Goal: Task Accomplishment & Management: Manage account settings

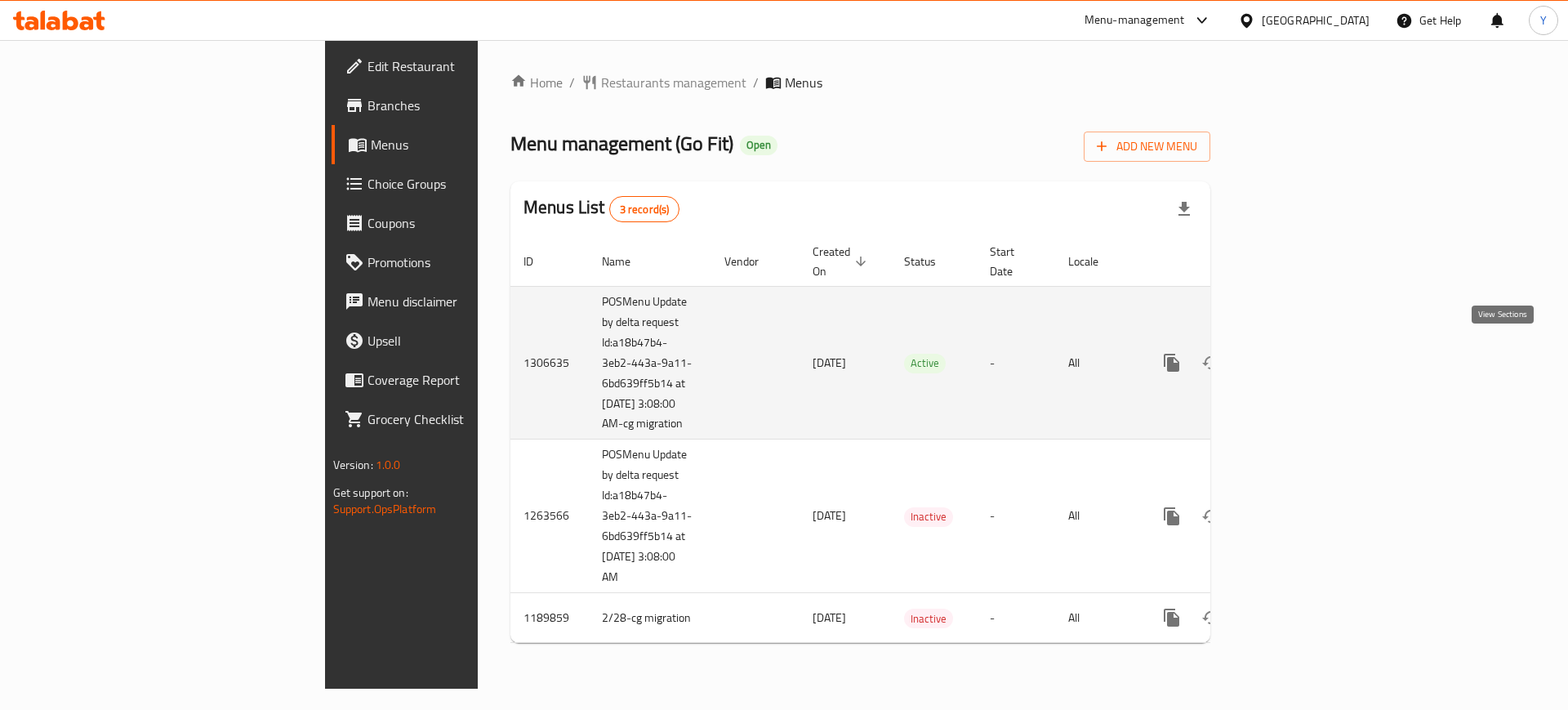
click at [1309, 366] on link "enhanced table" at bounding box center [1290, 362] width 39 height 39
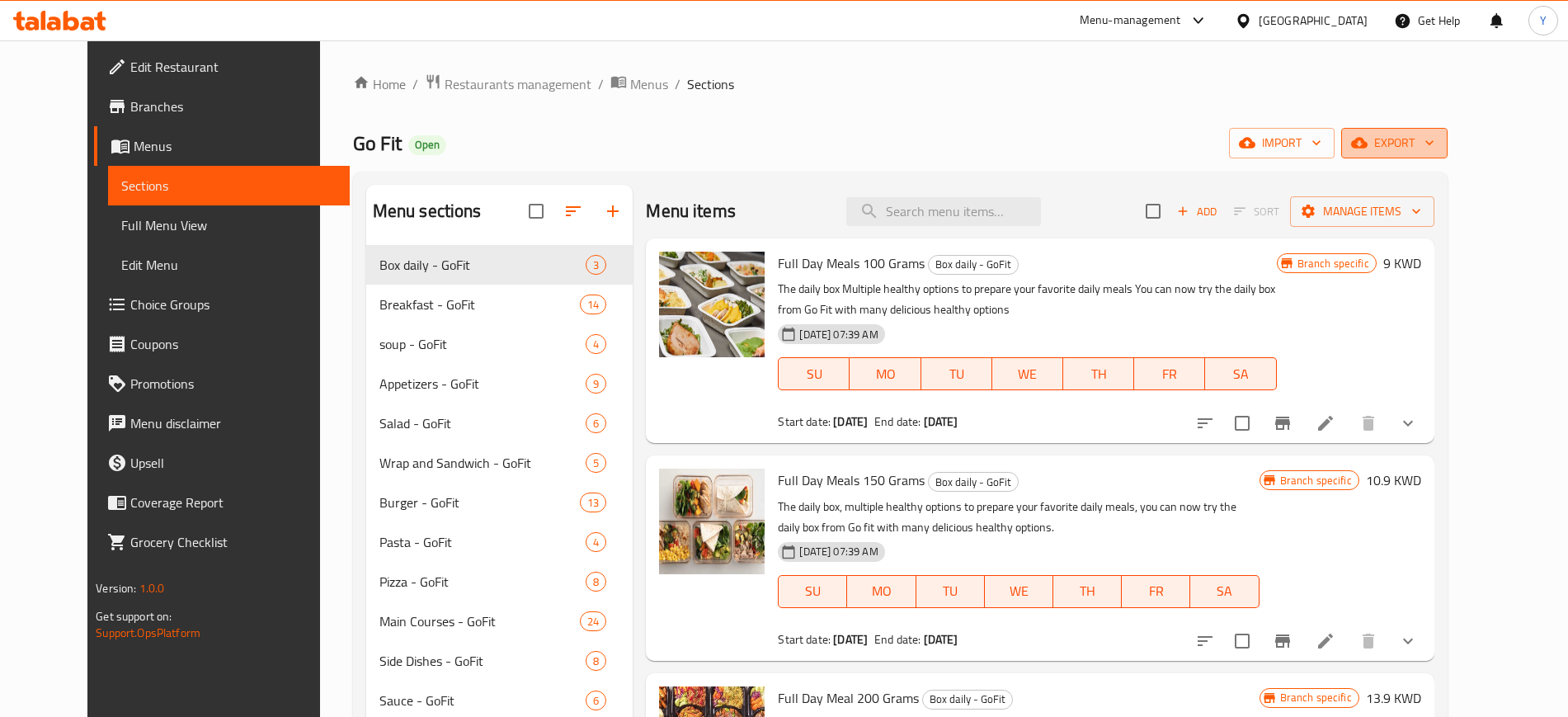
click at [1434, 136] on span "export" at bounding box center [1395, 143] width 80 height 21
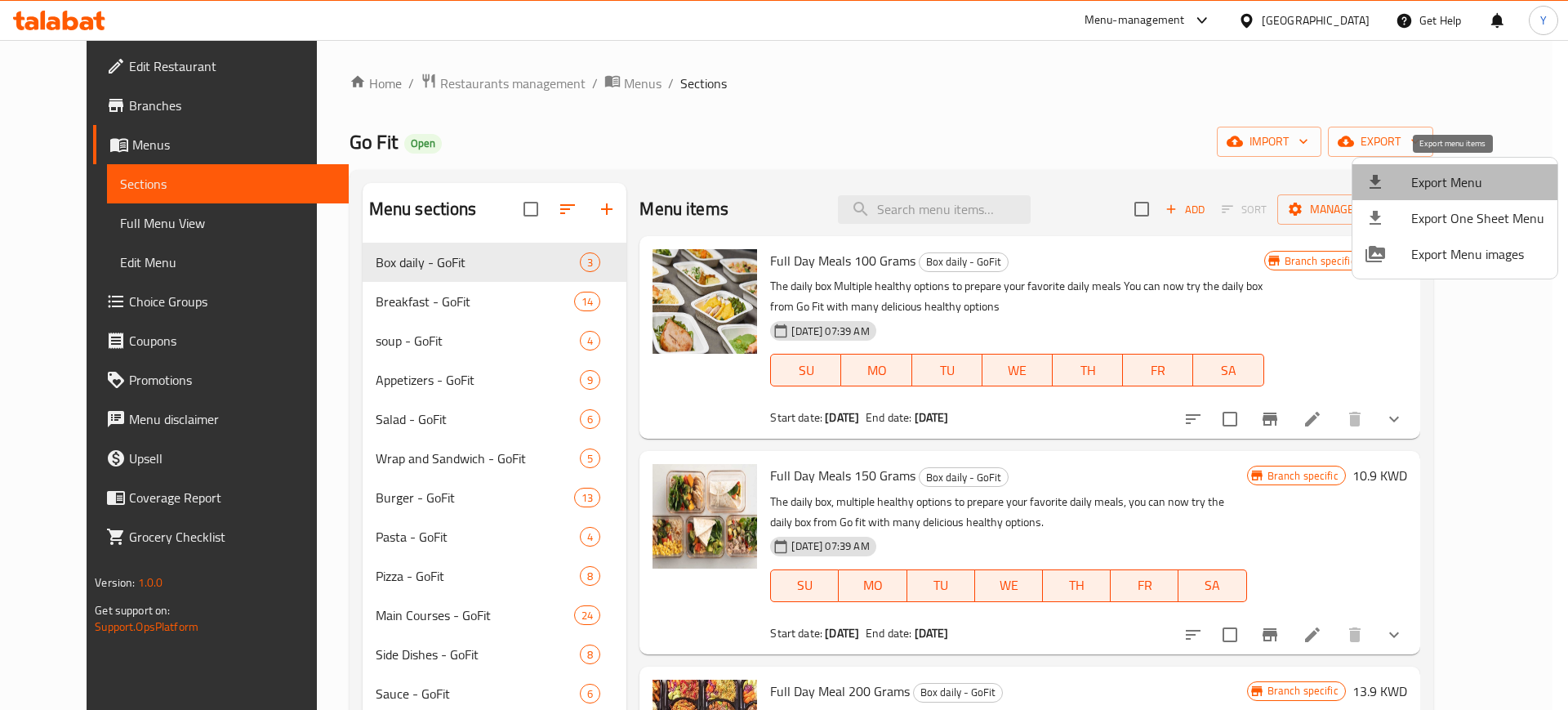
click at [1455, 182] on span "Export Menu" at bounding box center [1478, 182] width 133 height 20
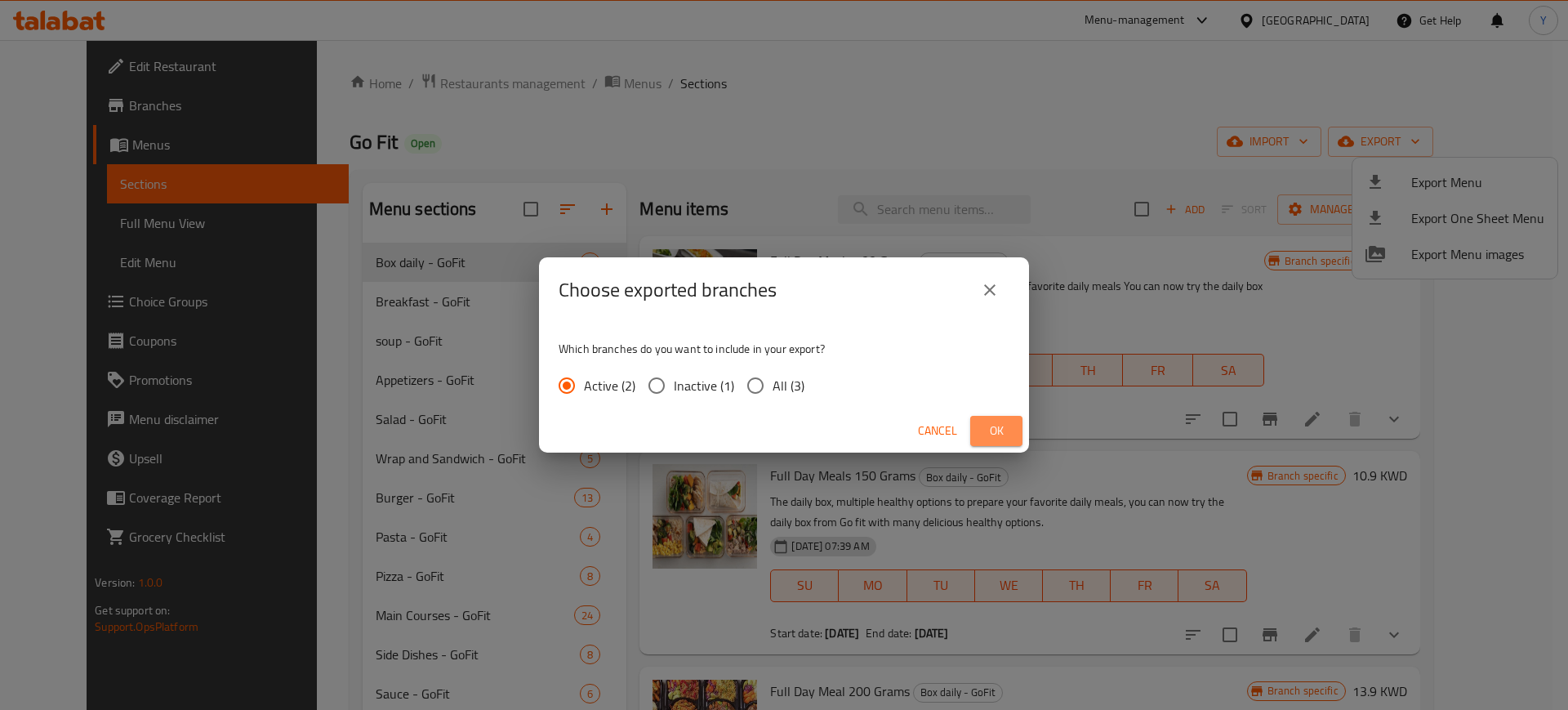
click at [999, 431] on span "Ok" at bounding box center [996, 431] width 26 height 21
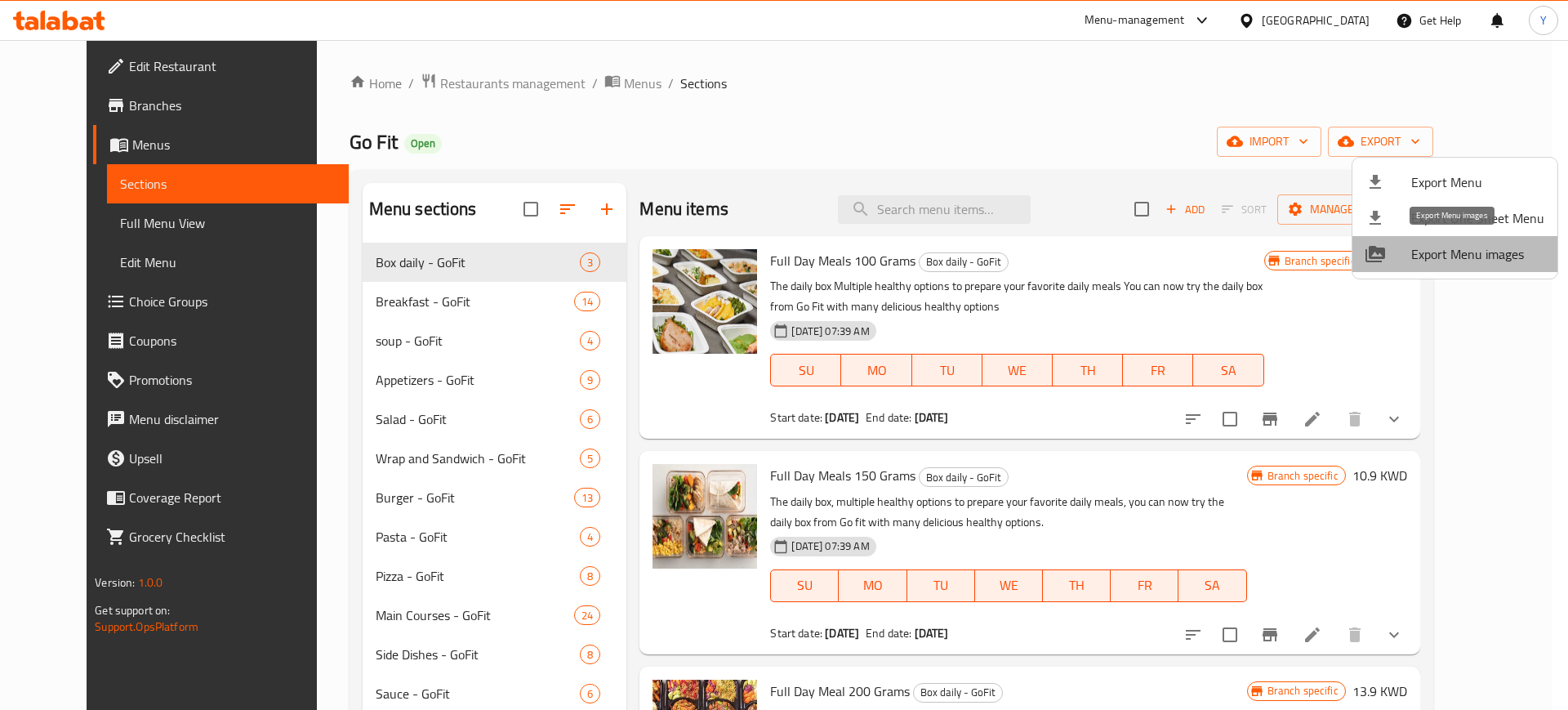
click at [1465, 254] on span "Export Menu images" at bounding box center [1478, 253] width 133 height 20
click at [688, 163] on div at bounding box center [784, 355] width 1568 height 710
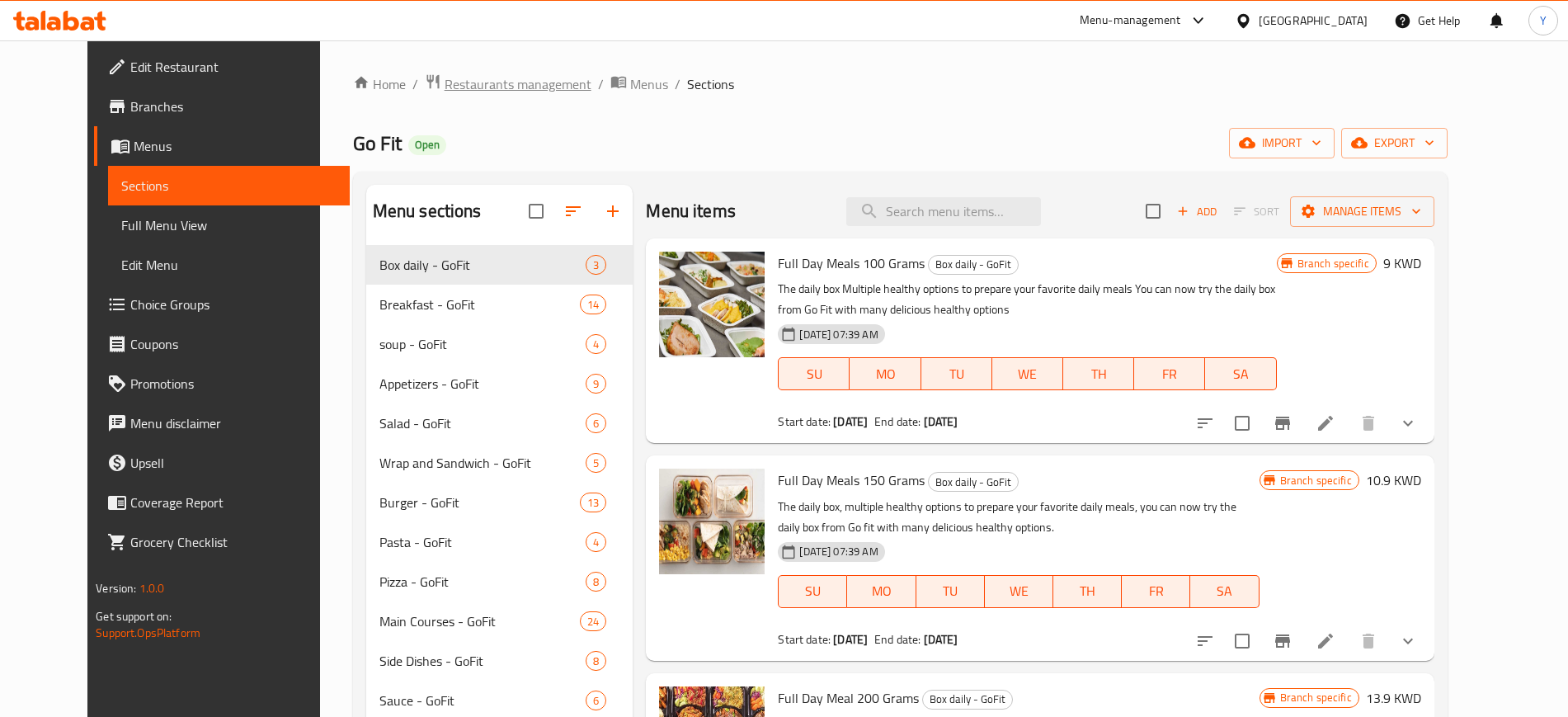
click at [445, 91] on span "Restaurants management" at bounding box center [518, 84] width 147 height 20
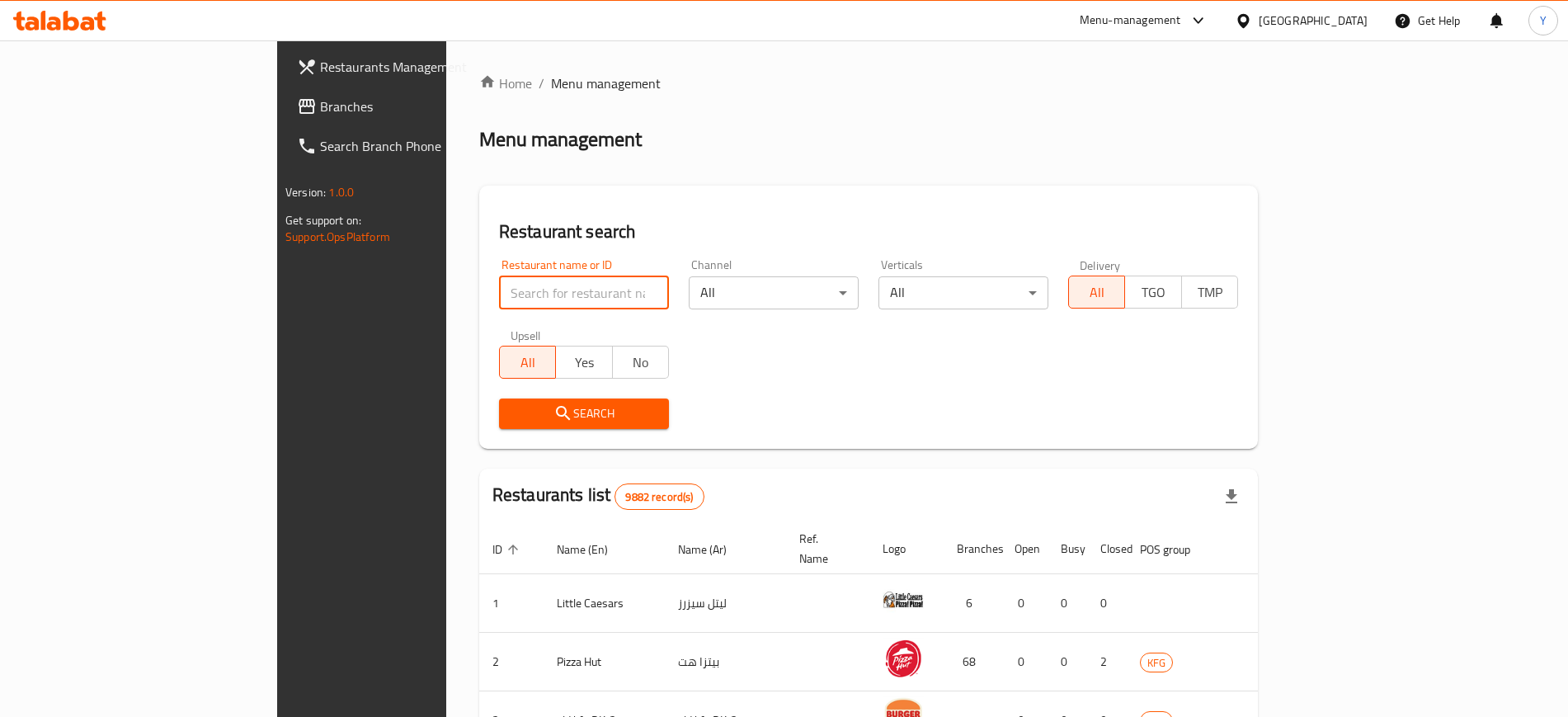
click at [499, 293] on input "search" at bounding box center [584, 293] width 170 height 33
type input "reem"
click button "Search" at bounding box center [584, 413] width 170 height 31
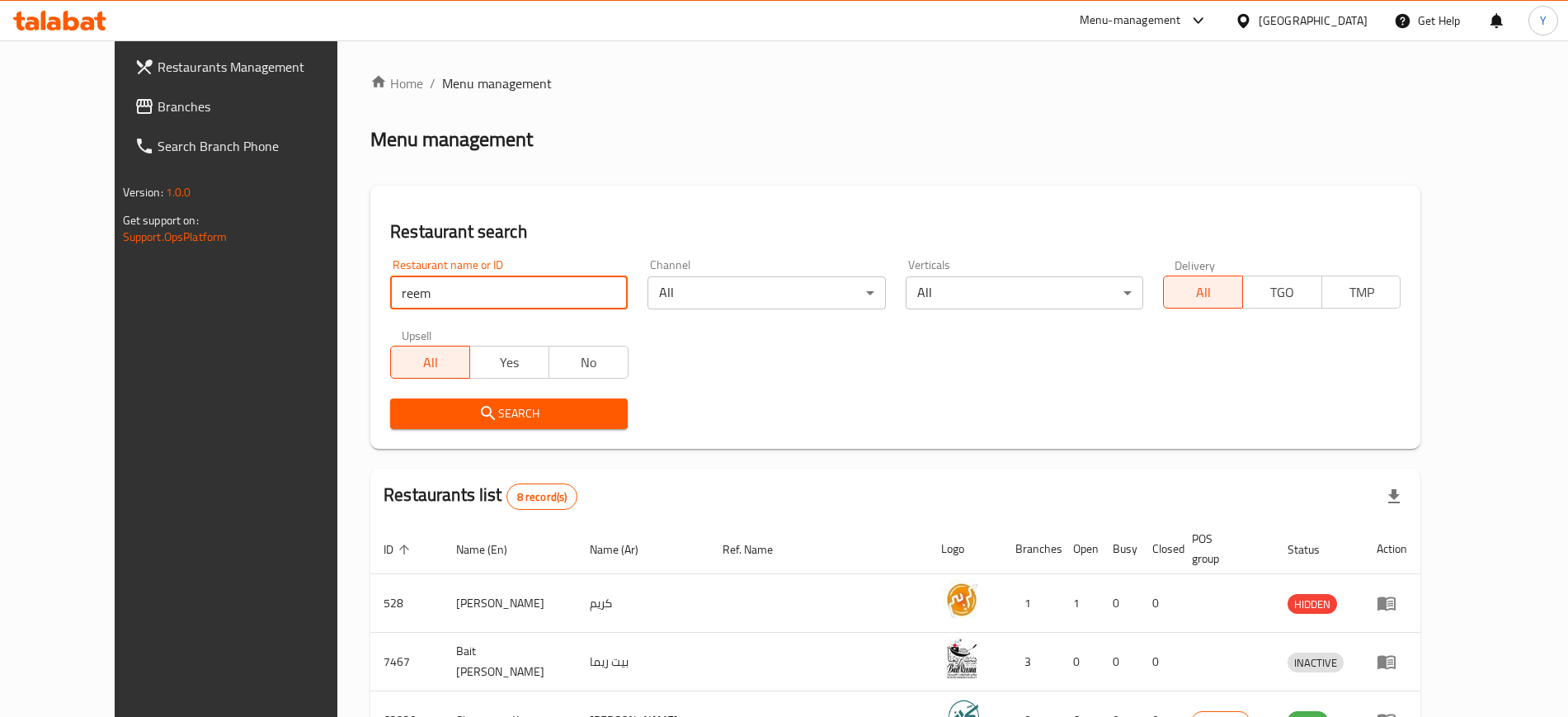
scroll to position [396, 0]
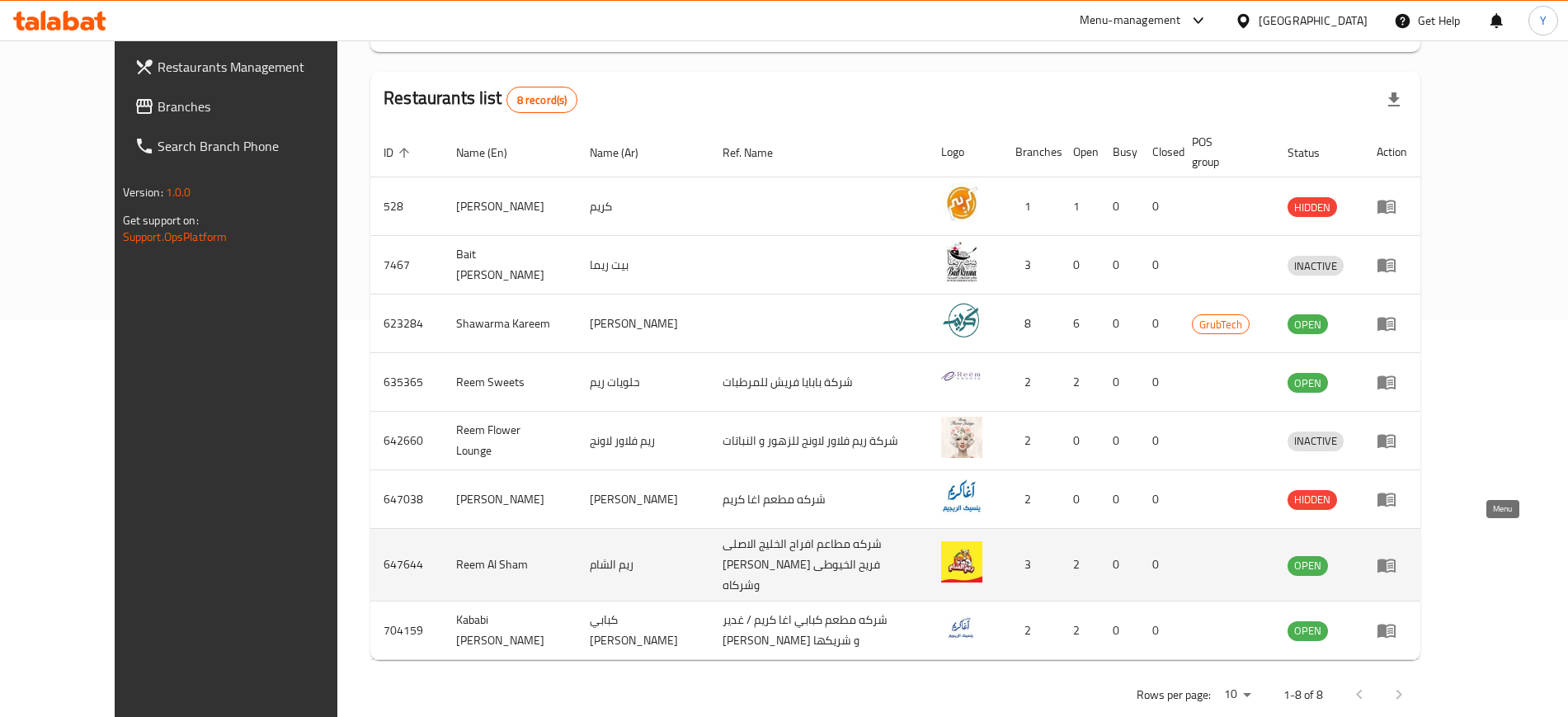
click at [1407, 555] on link "enhanced table" at bounding box center [1392, 565] width 31 height 20
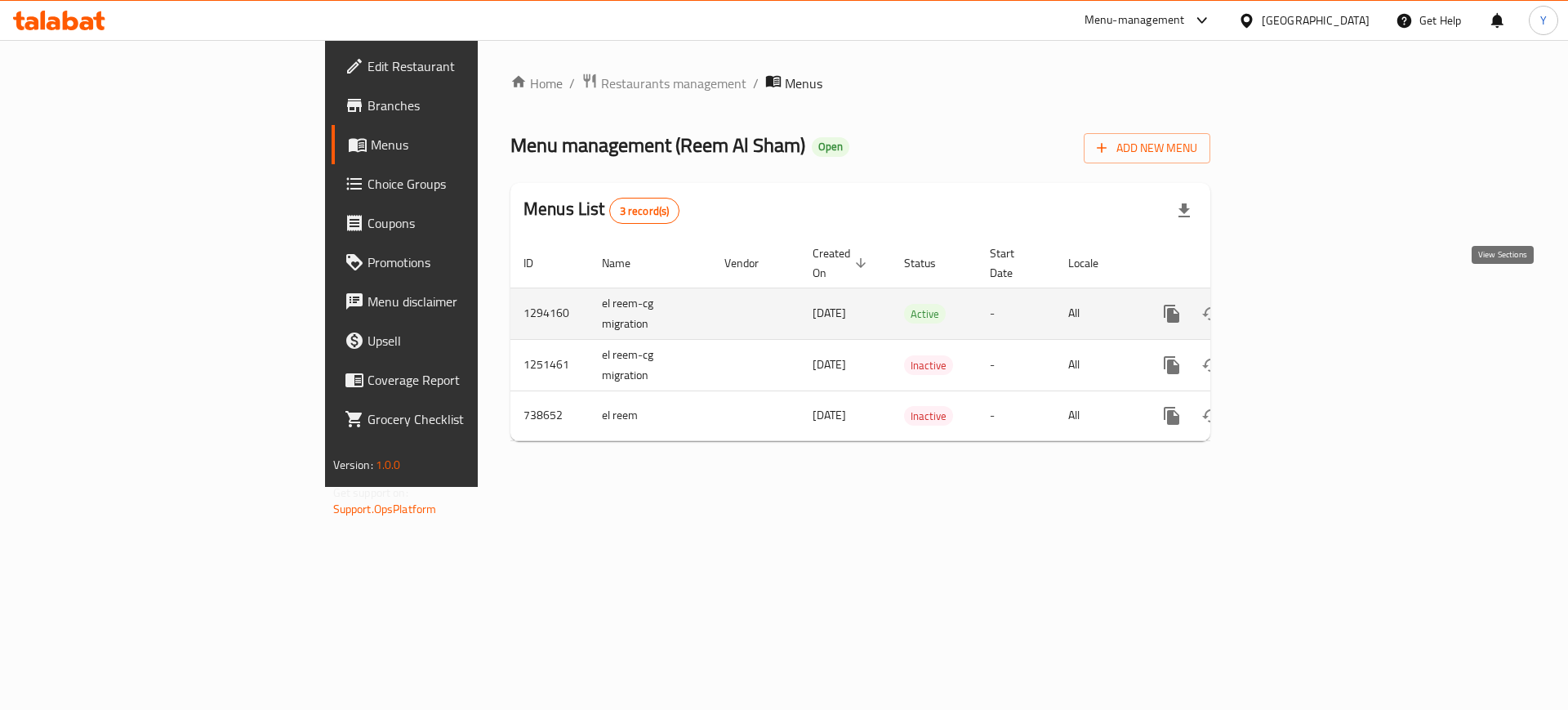
click at [1300, 304] on icon "enhanced table" at bounding box center [1290, 313] width 20 height 20
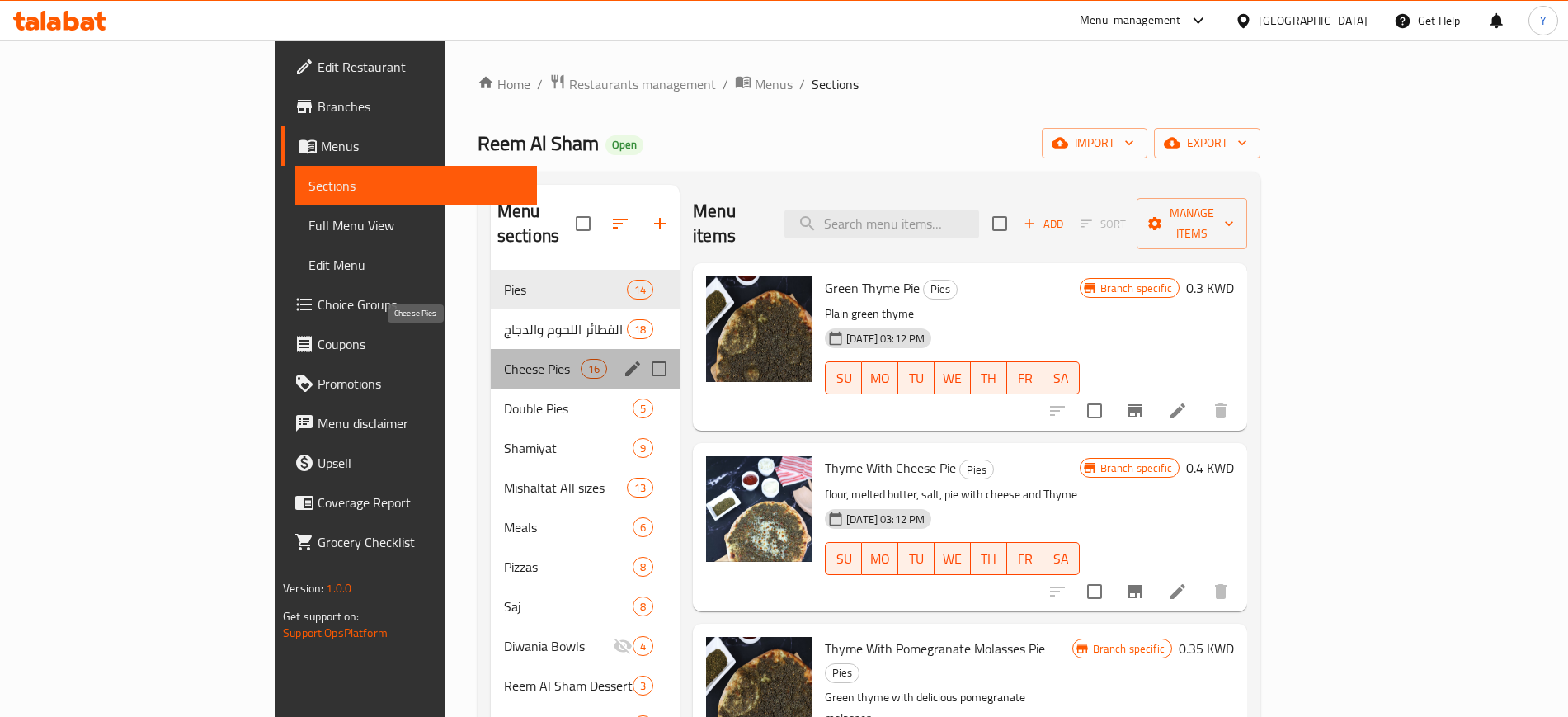
click at [504, 359] on span "Cheese Pies" at bounding box center [542, 369] width 77 height 20
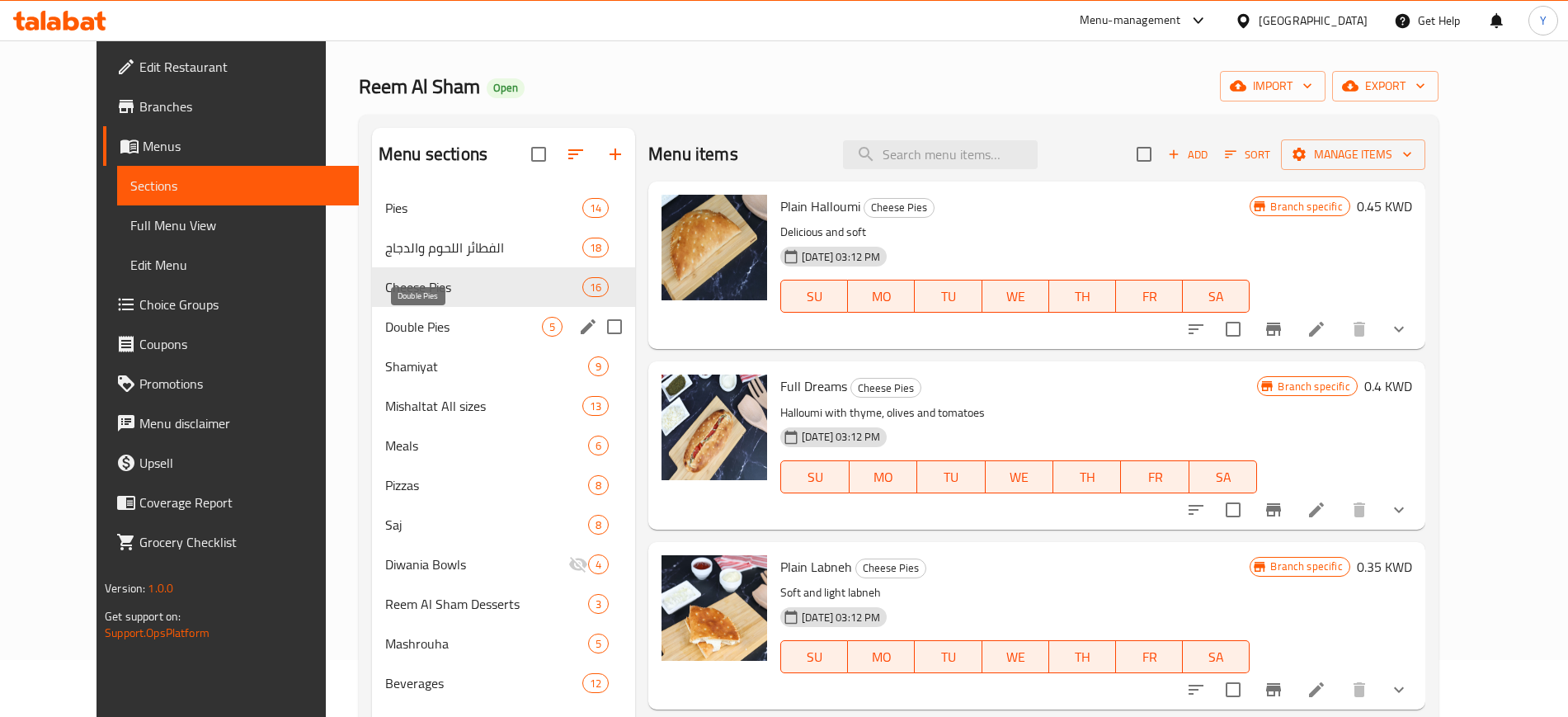
scroll to position [58, 0]
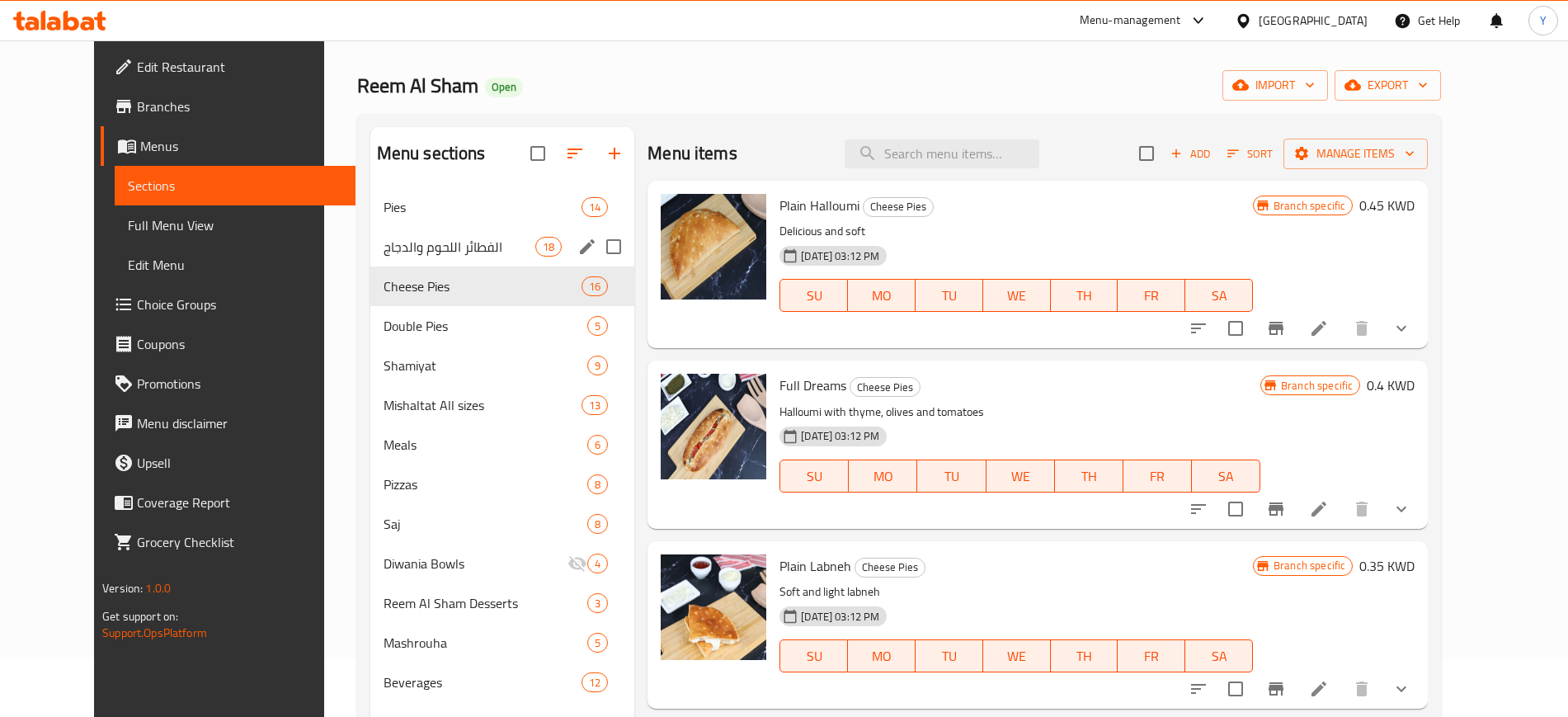
click at [415, 259] on div "الفطائر اللحوم والدجاج 18" at bounding box center [502, 246] width 265 height 39
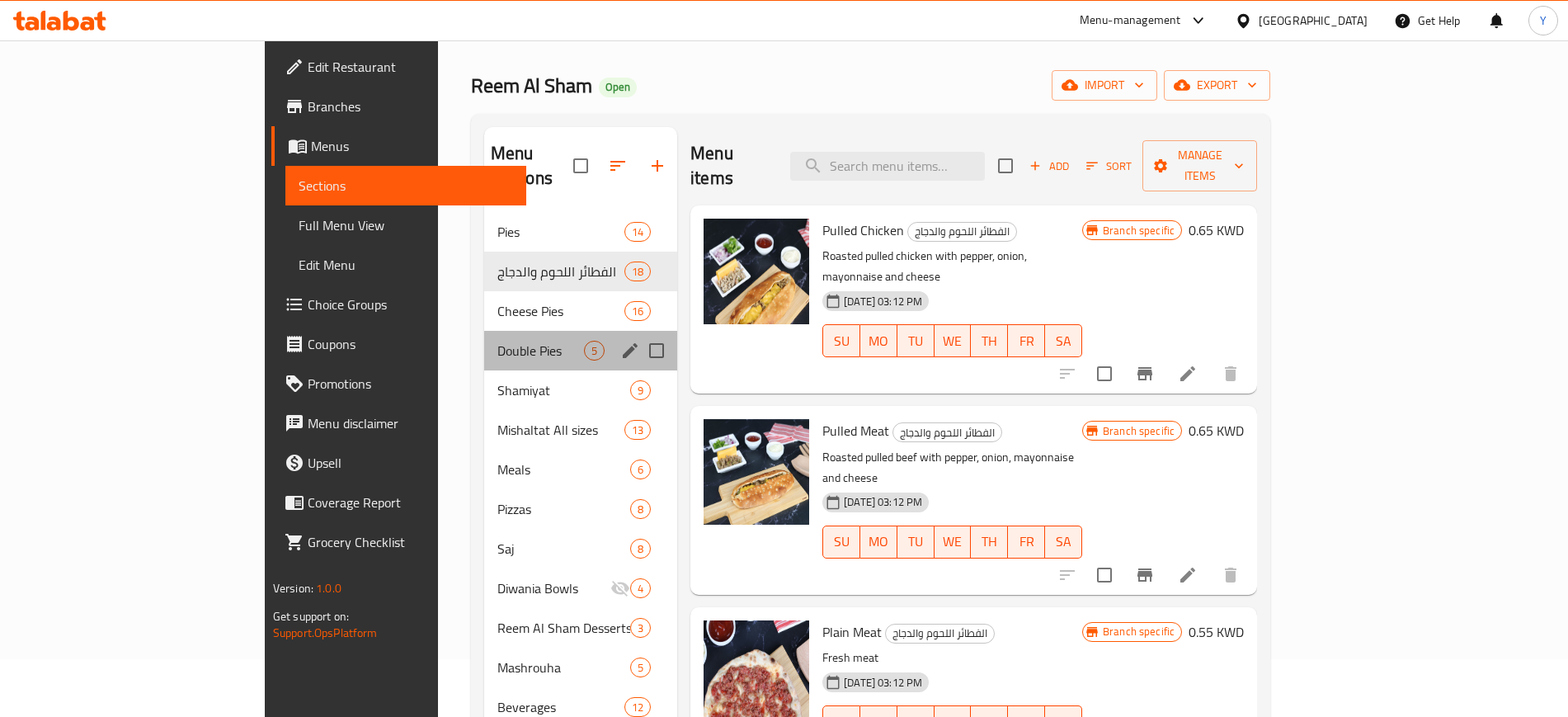
click at [484, 331] on div "Double Pies 5" at bounding box center [580, 350] width 193 height 39
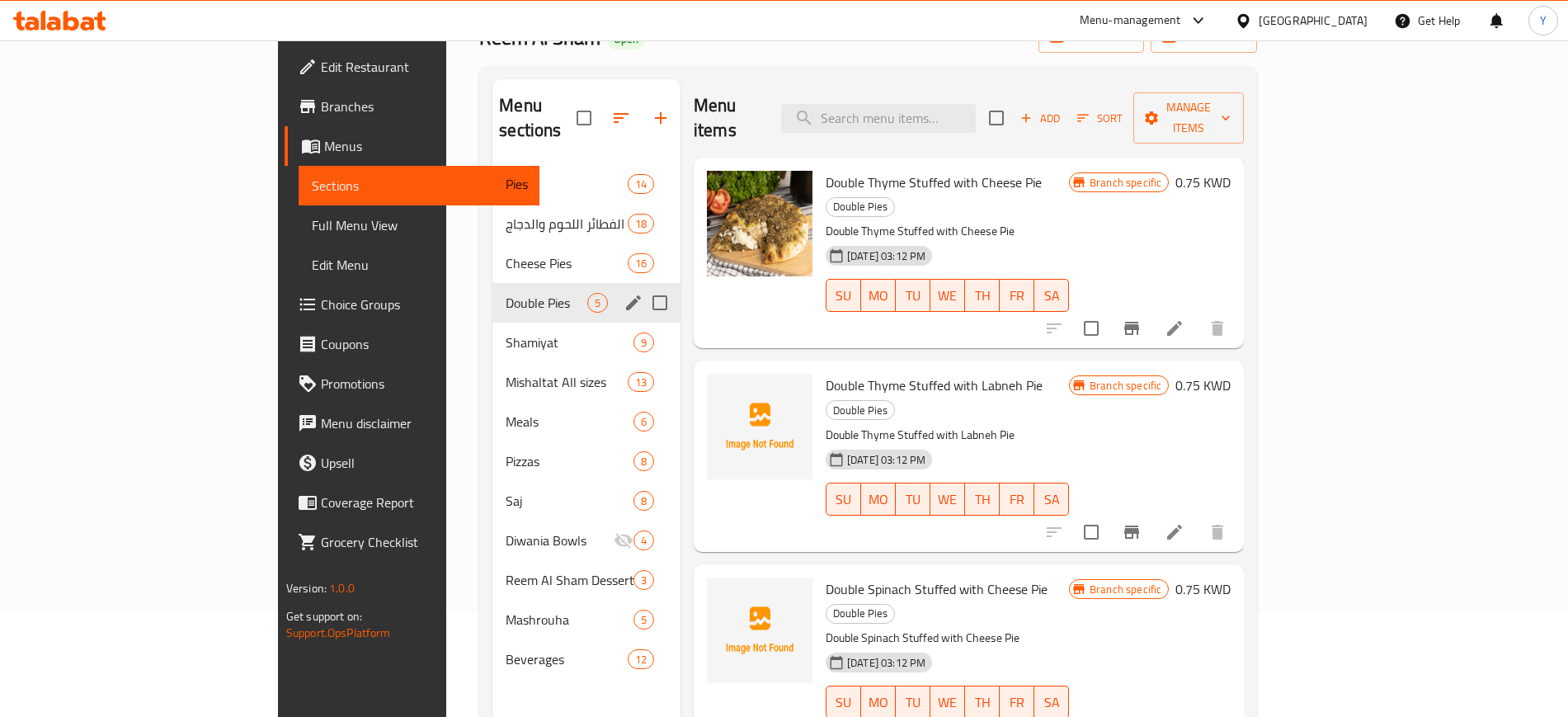
scroll to position [107, 0]
click at [506, 331] on span "Shamiyat" at bounding box center [547, 341] width 82 height 20
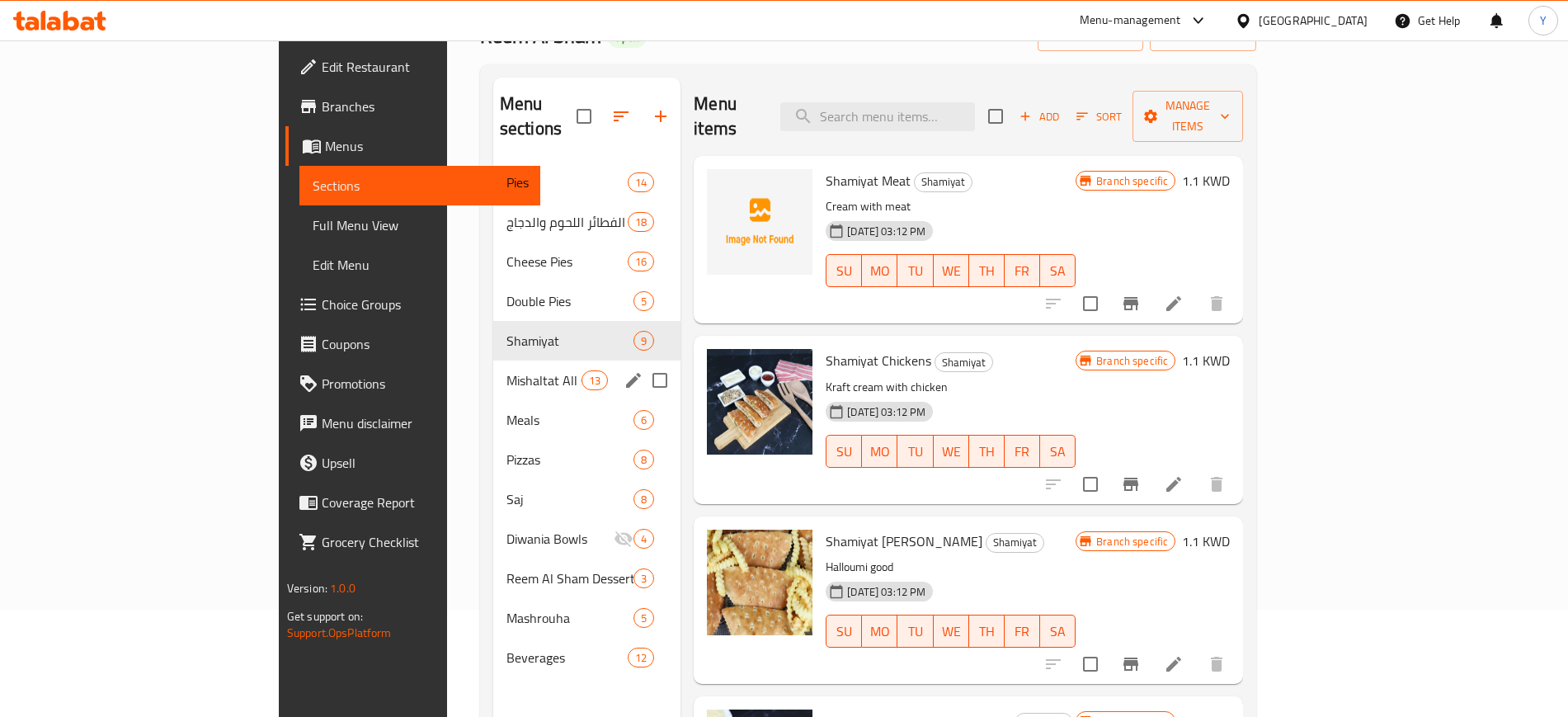
scroll to position [201, 0]
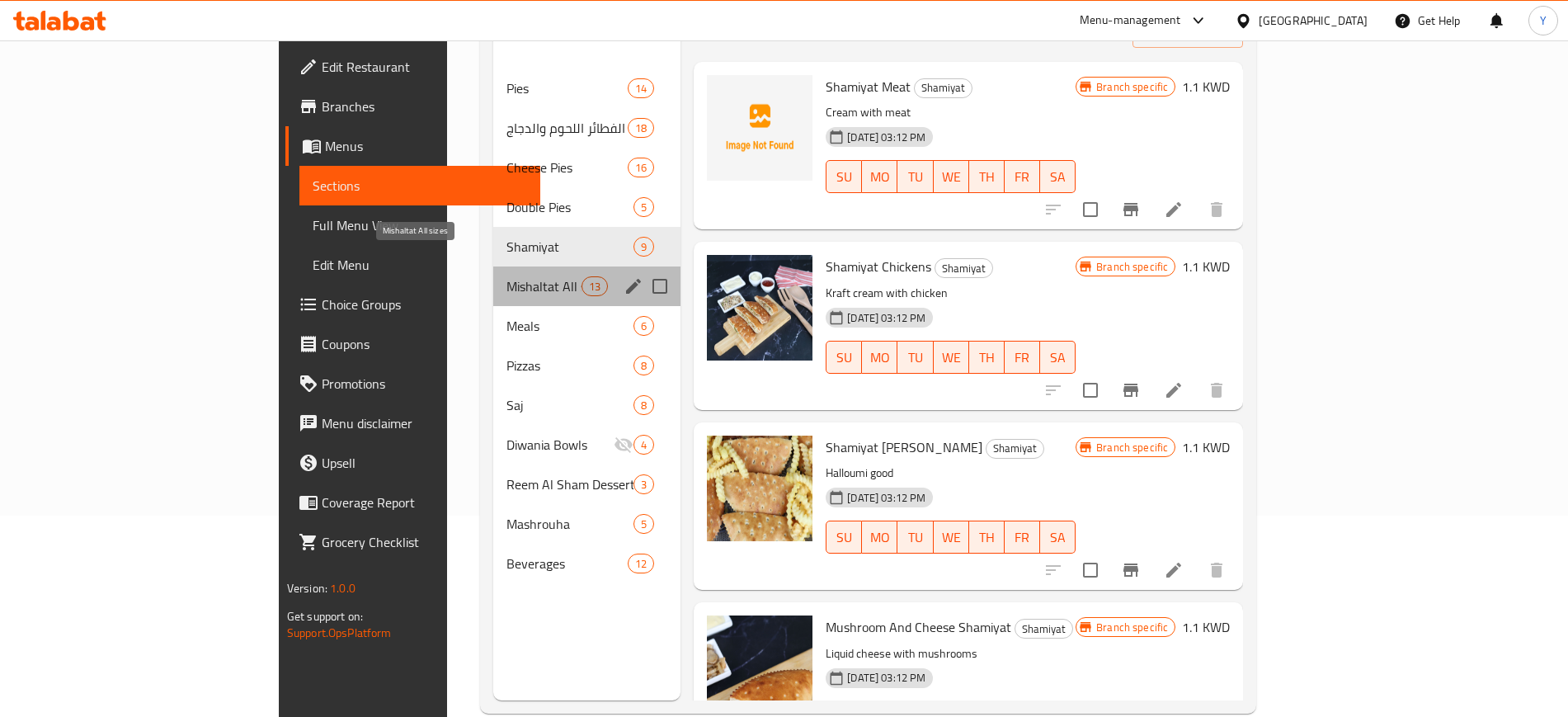
click at [507, 276] on span "Mishaltat All sizes" at bounding box center [544, 286] width 75 height 20
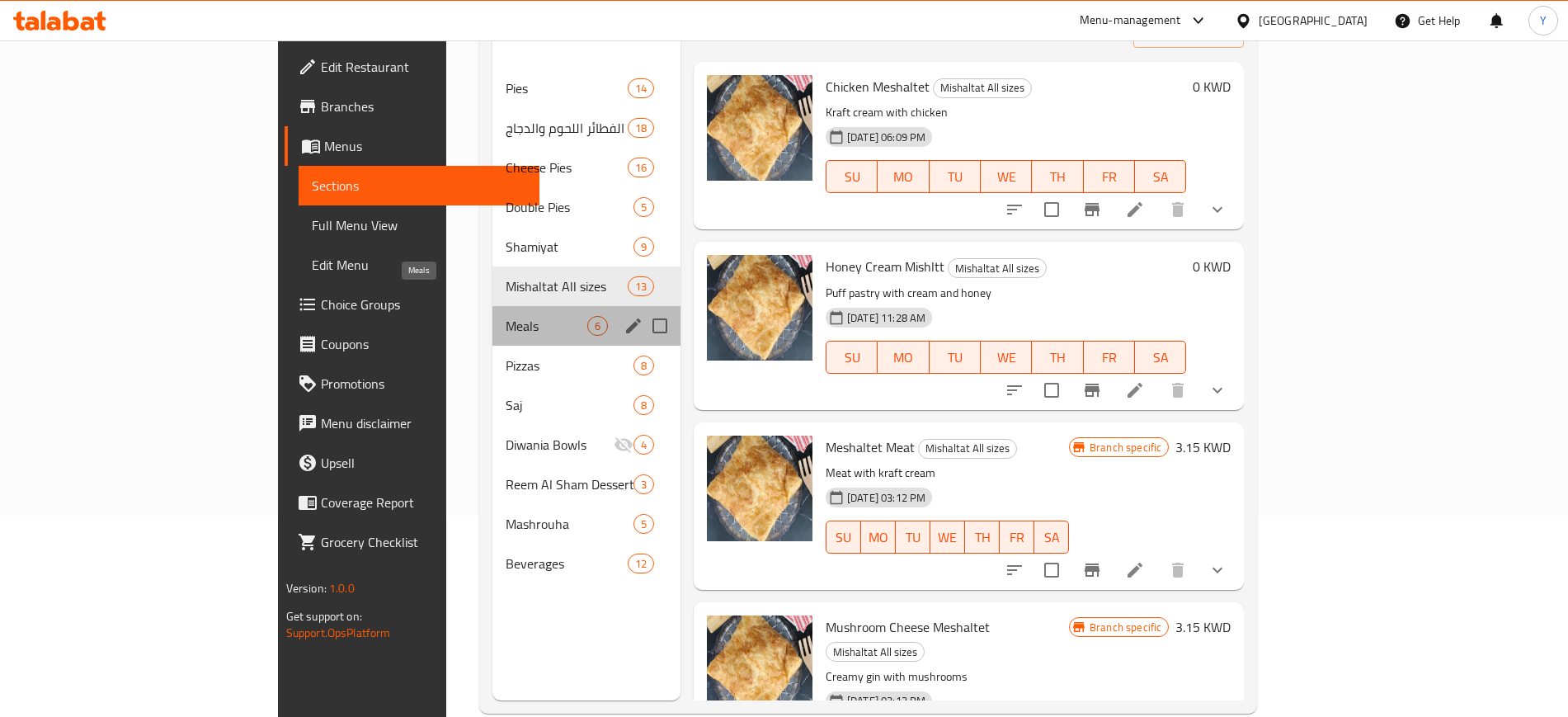
click at [506, 316] on span "Meals" at bounding box center [547, 326] width 82 height 20
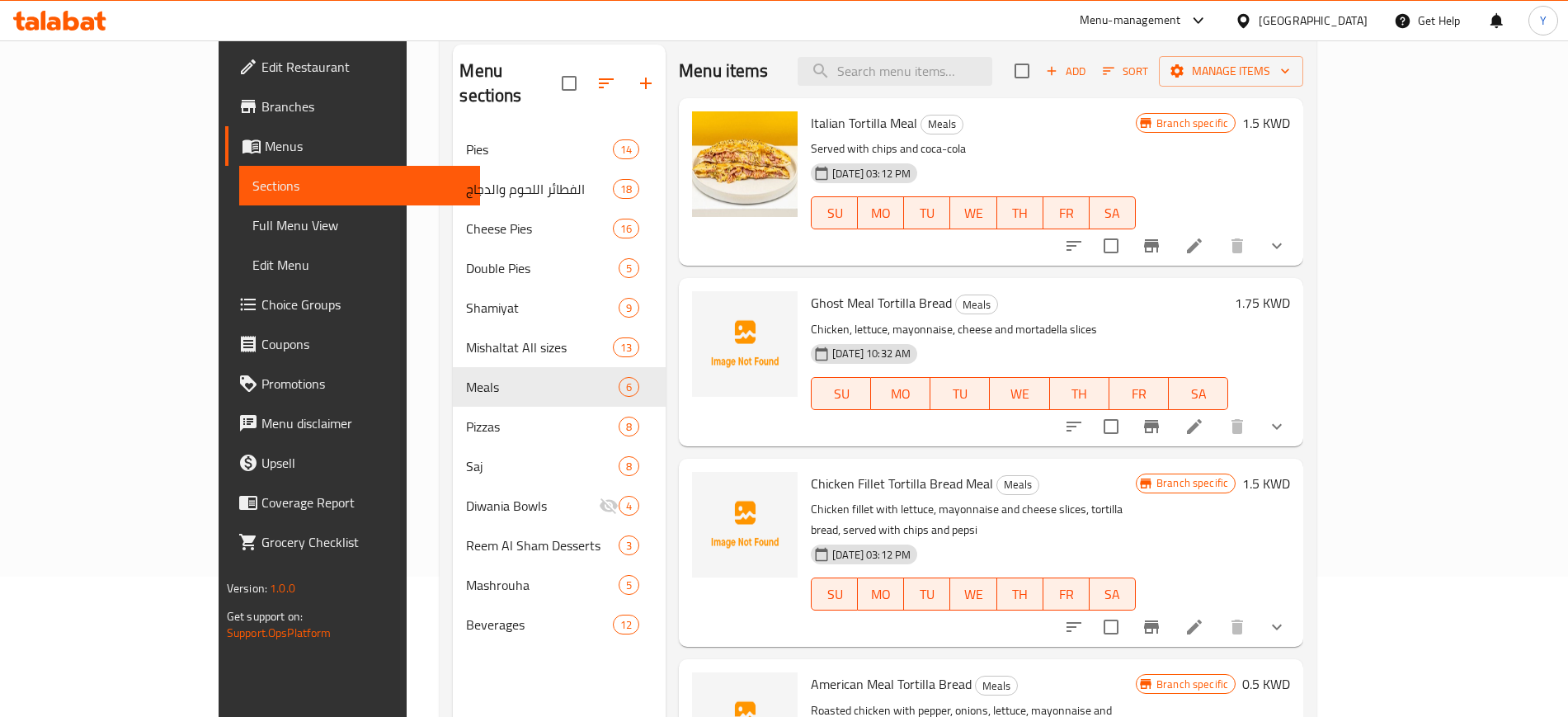
scroll to position [139, 0]
click at [1205, 425] on icon at bounding box center [1194, 428] width 20 height 20
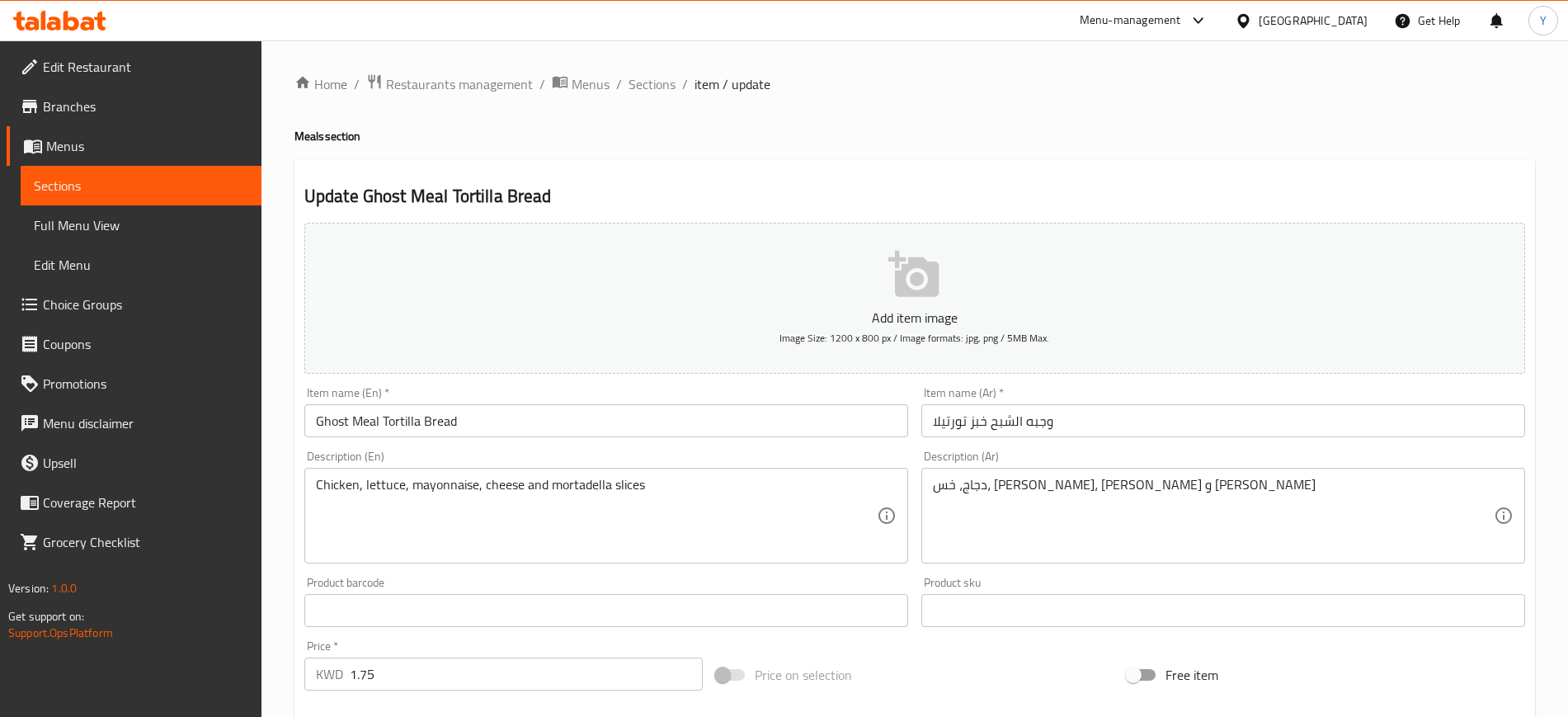
click at [648, 85] on span "Sections" at bounding box center [653, 84] width 47 height 20
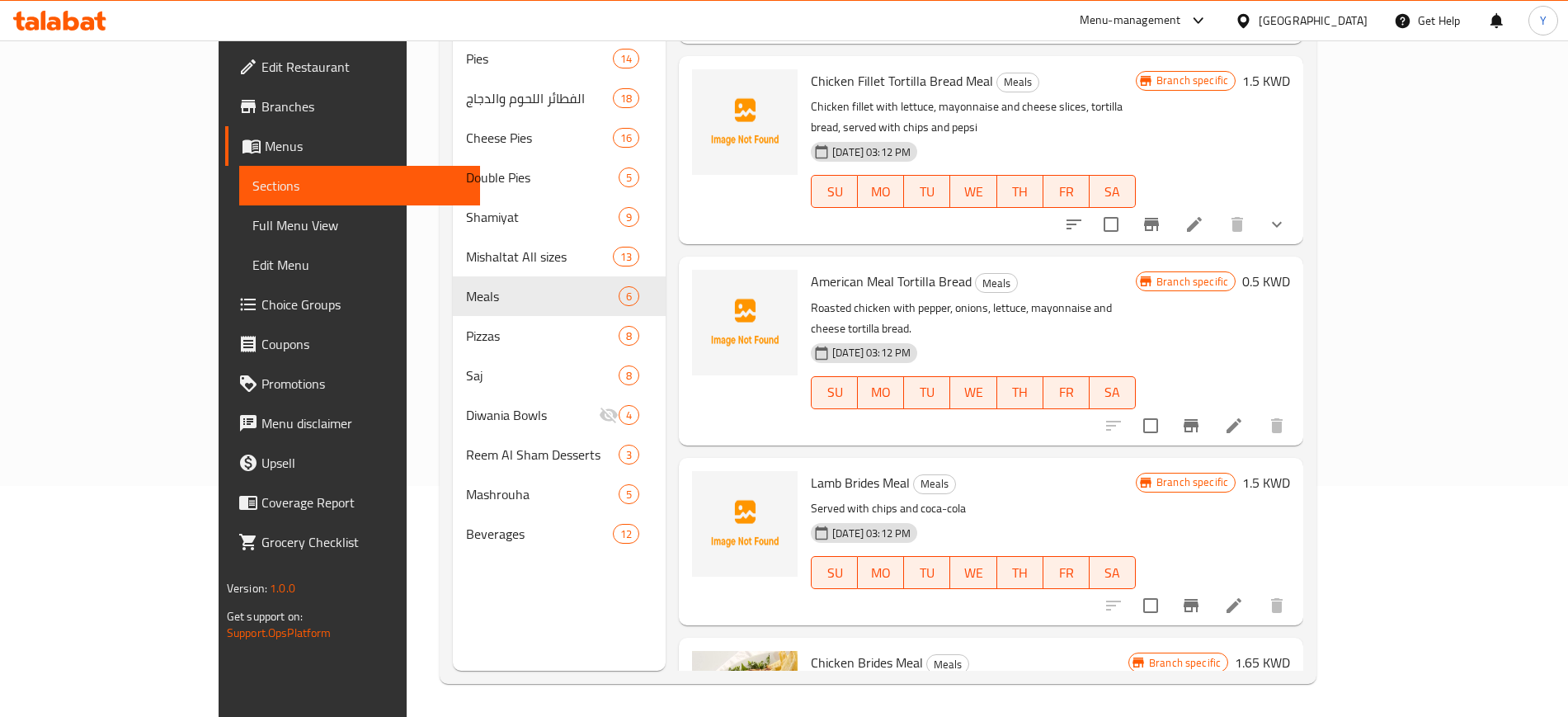
scroll to position [311, 0]
click at [1205, 216] on icon at bounding box center [1194, 225] width 20 height 20
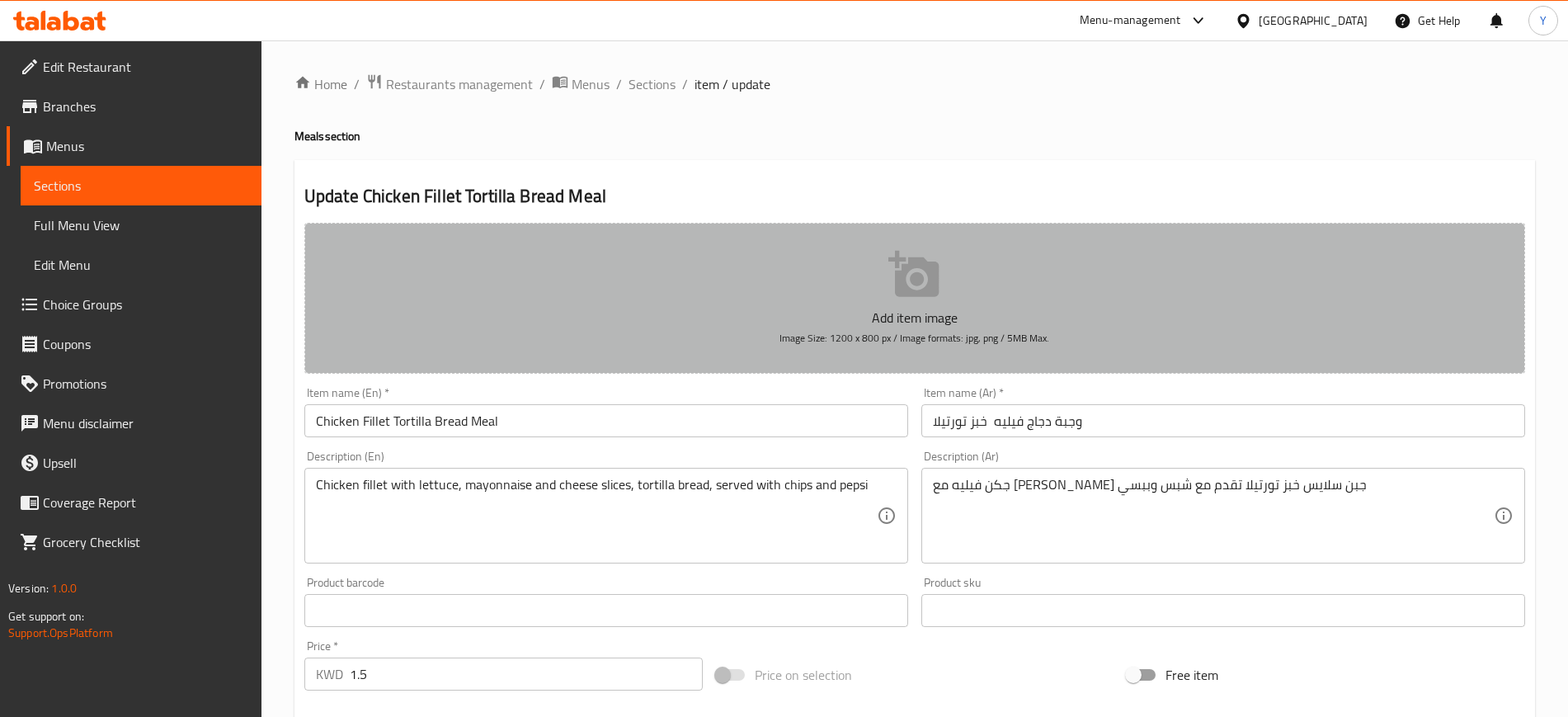
click at [831, 288] on button "Add item image Image Size: 1200 x 800 px / Image formats: jpg, png / 5MB Max." at bounding box center [915, 298] width 1221 height 151
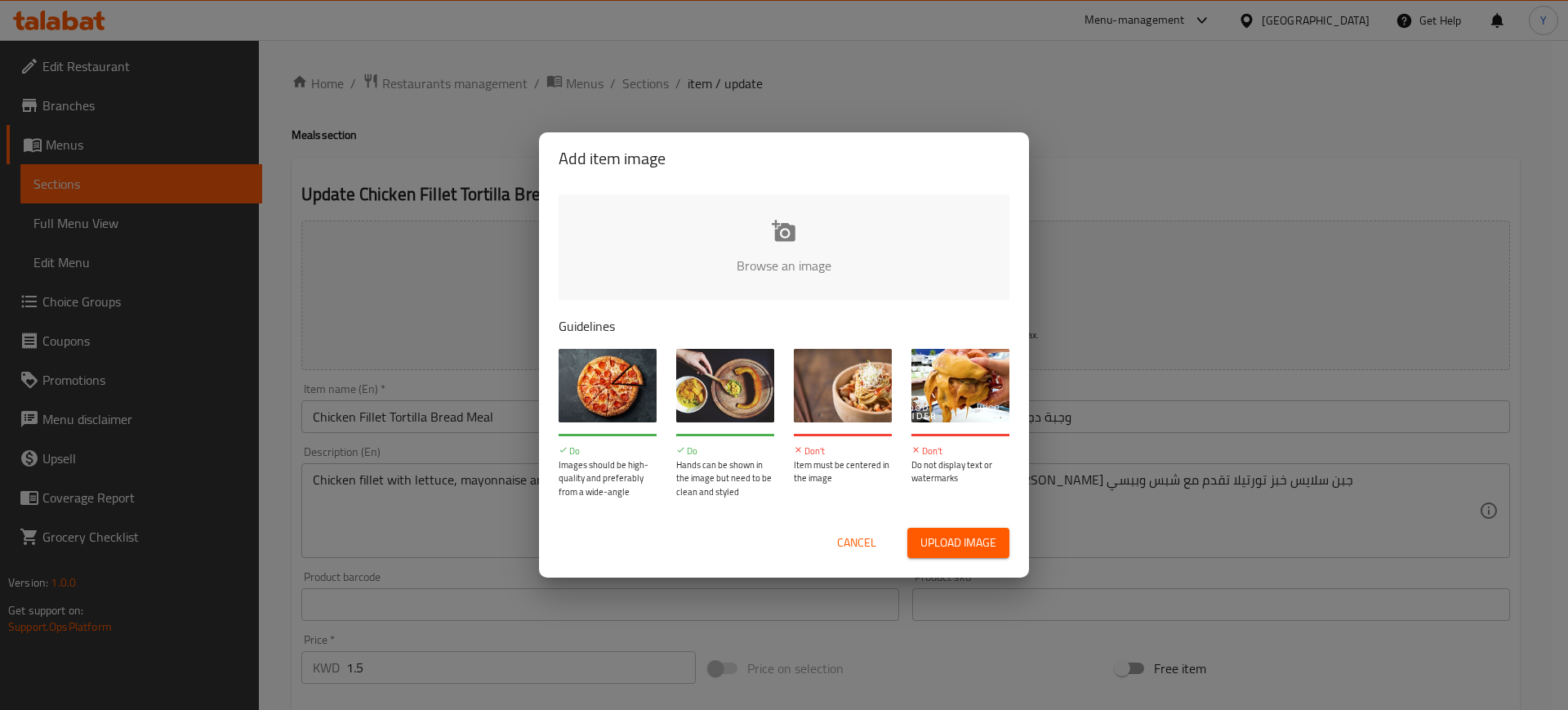
click at [726, 248] on input "file" at bounding box center [1336, 271] width 1555 height 153
type input "C:\fakepath\WhatsApp Image [DATE] at 18.10.50_6f0f5ad9.jpg"
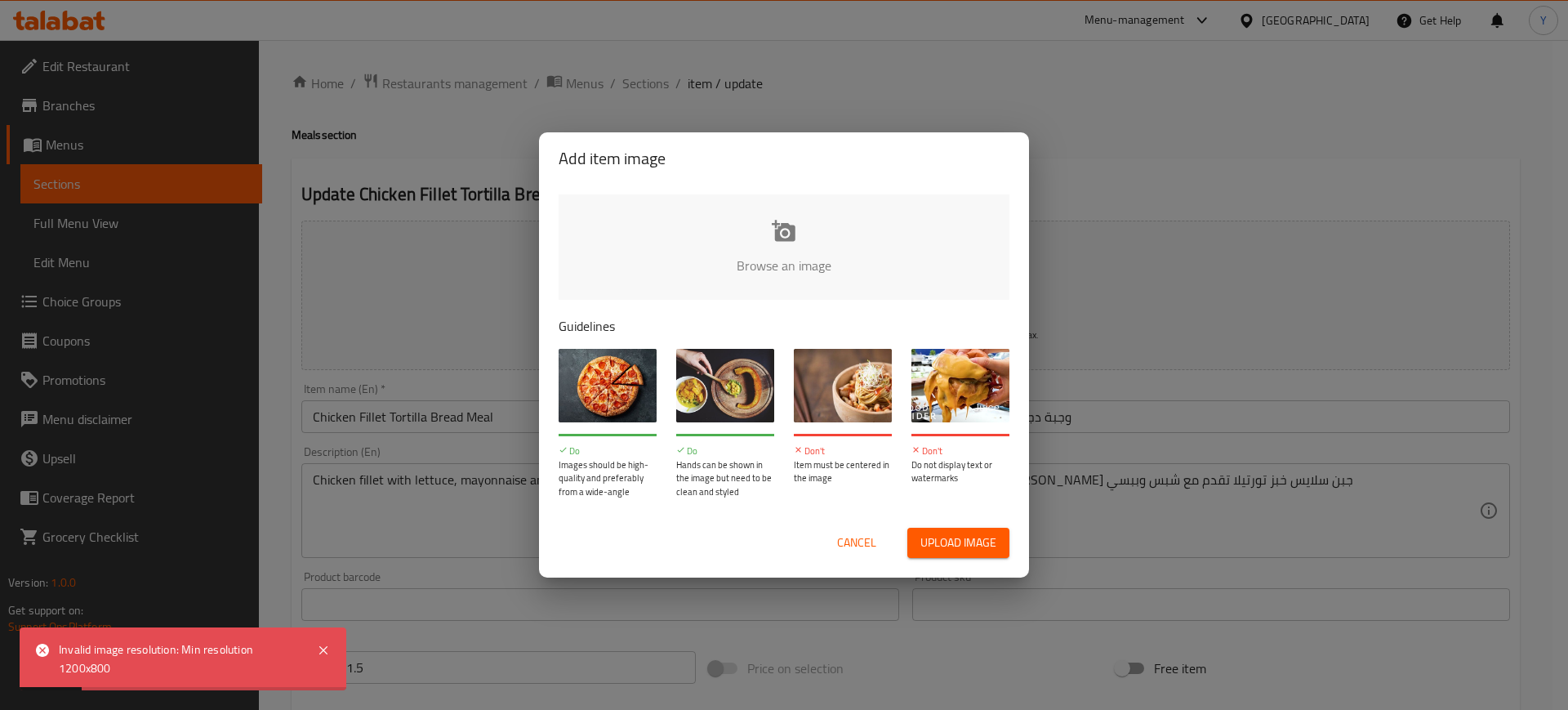
click at [869, 542] on span "Cancel" at bounding box center [856, 543] width 39 height 21
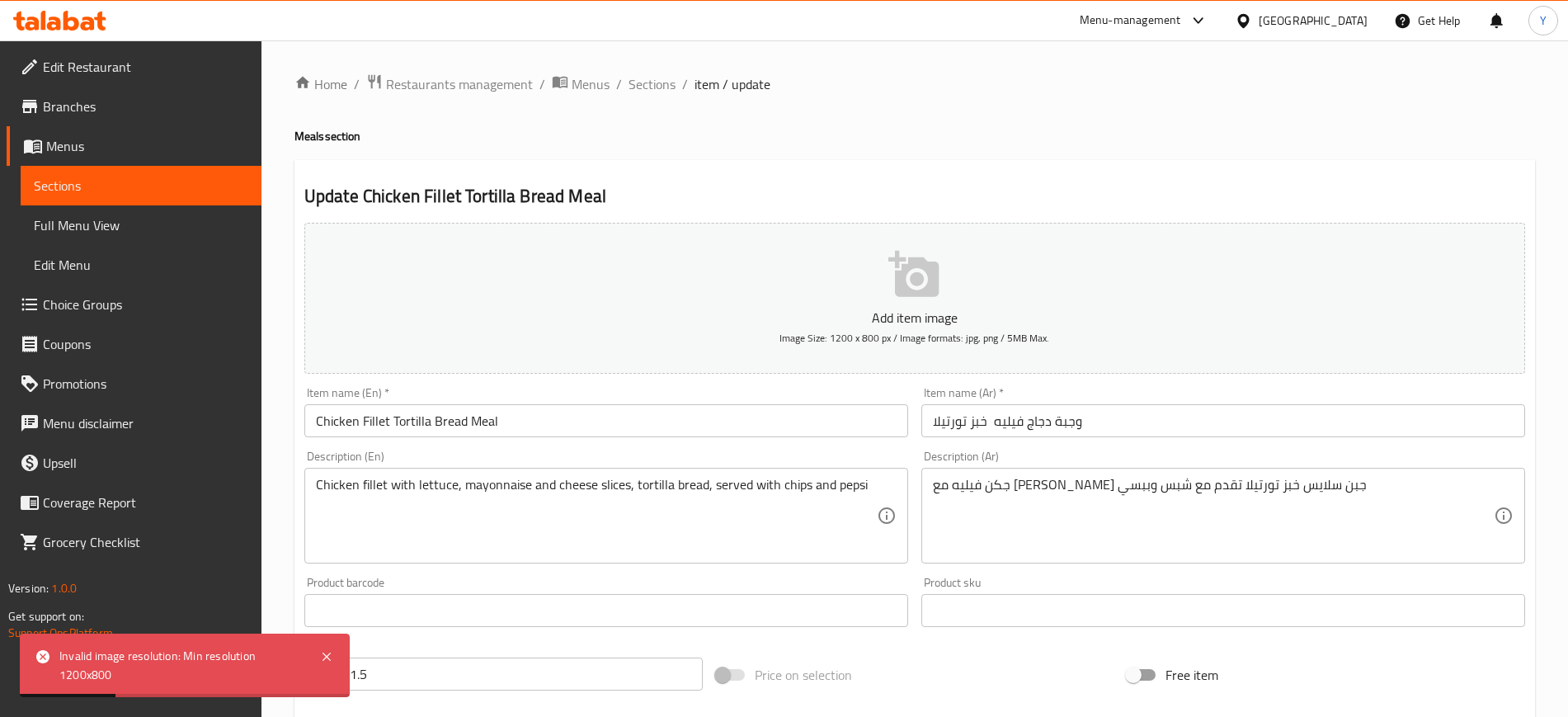
click at [646, 97] on div "Home / Restaurants management / Menus / Sections / item / update Meals section …" at bounding box center [915, 617] width 1240 height 1086
click at [646, 92] on span "Sections" at bounding box center [653, 84] width 47 height 20
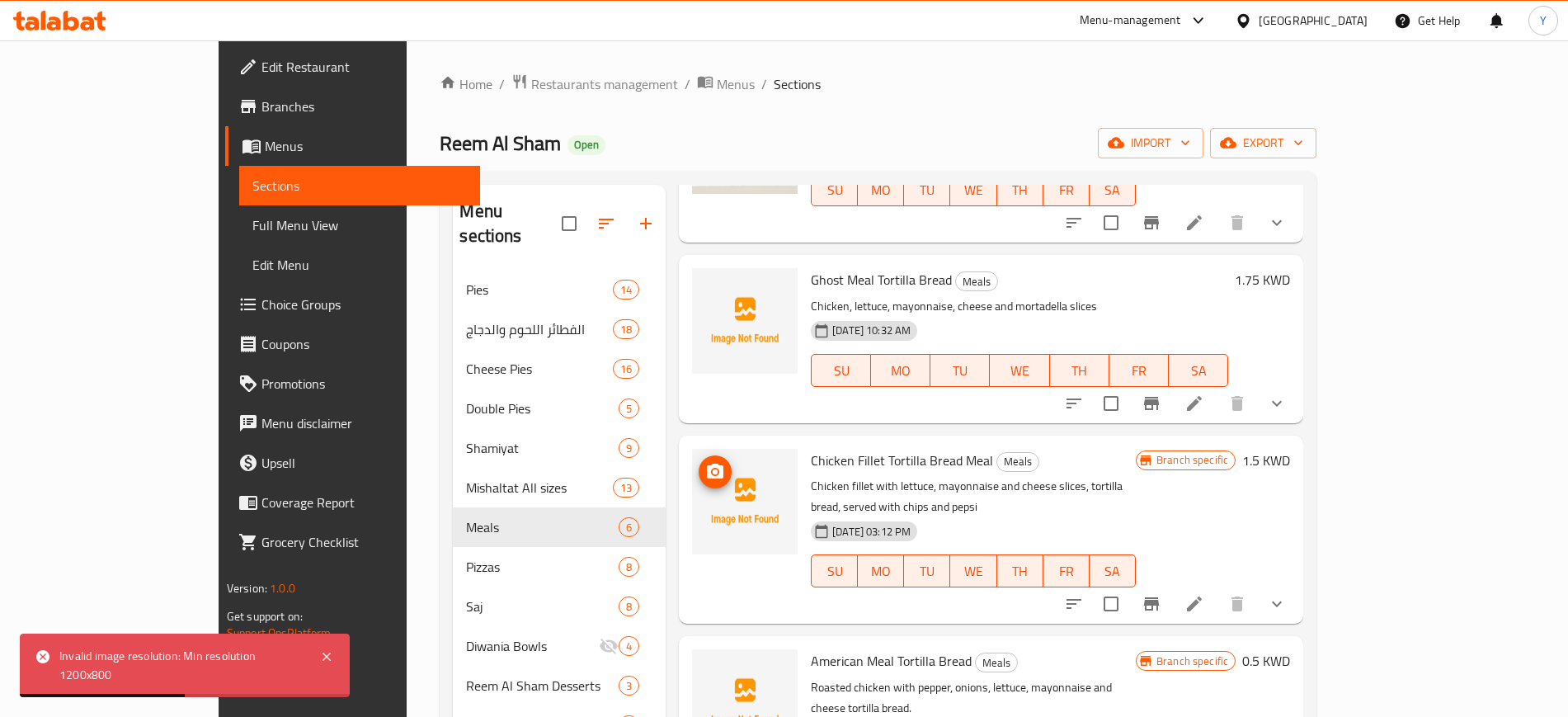
scroll to position [168, 0]
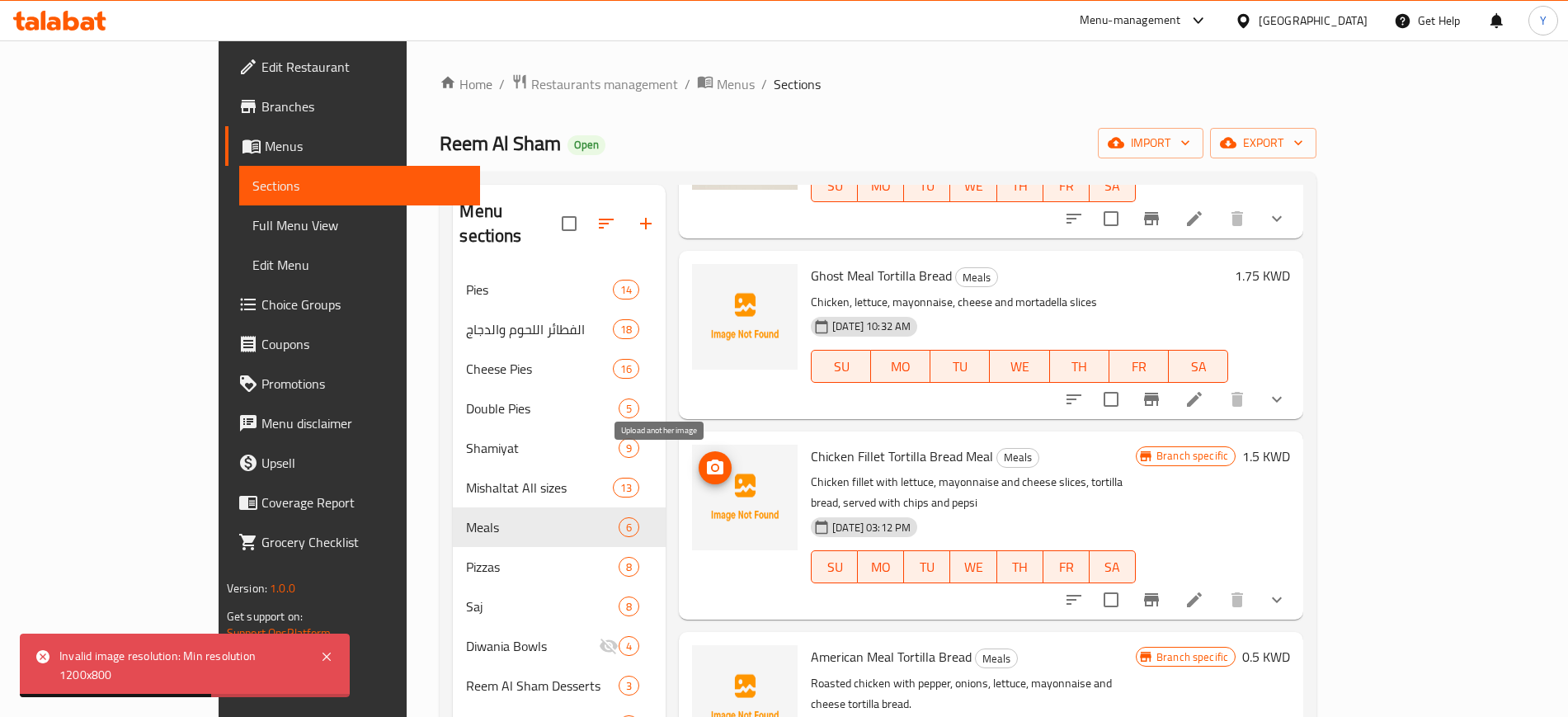
click at [706, 465] on icon "upload picture" at bounding box center [715, 467] width 20 height 20
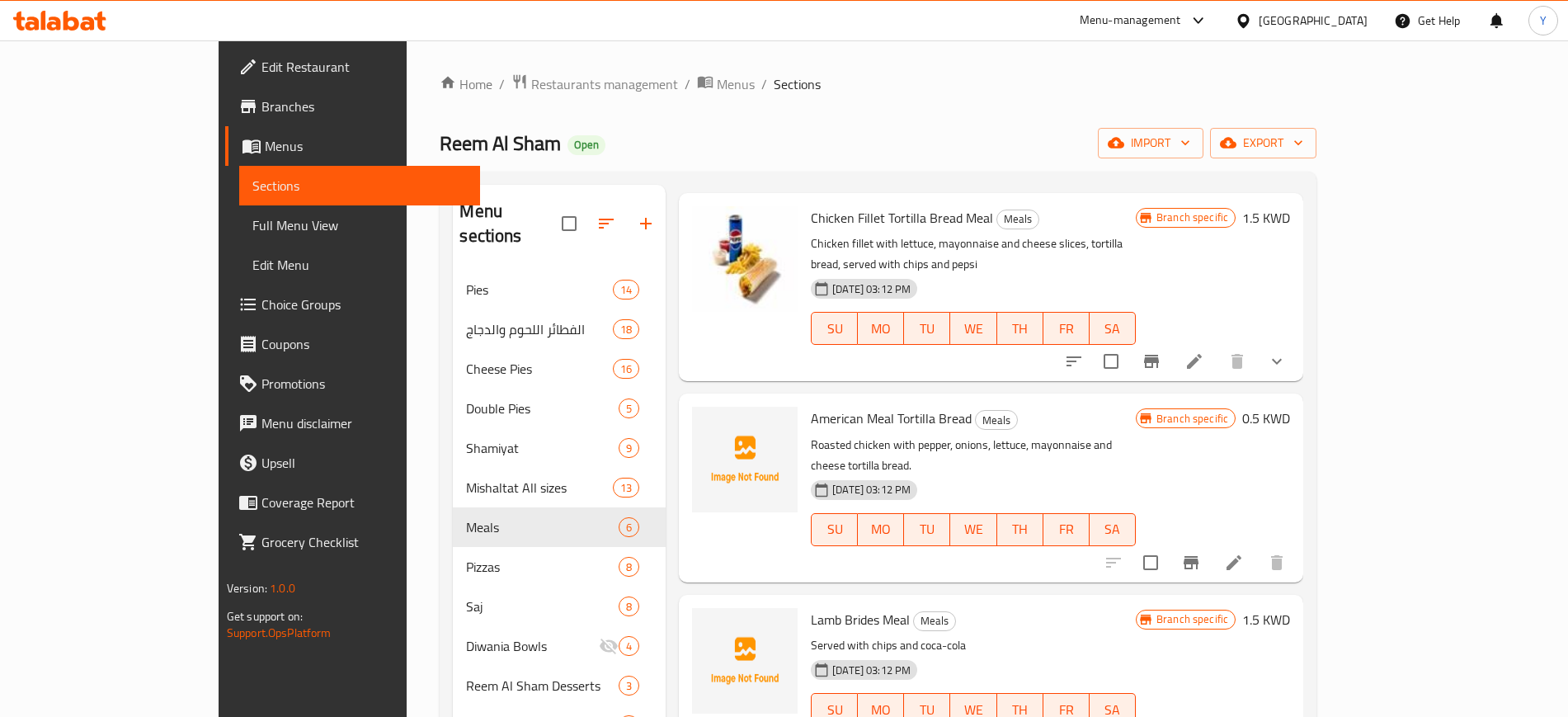
scroll to position [394, 0]
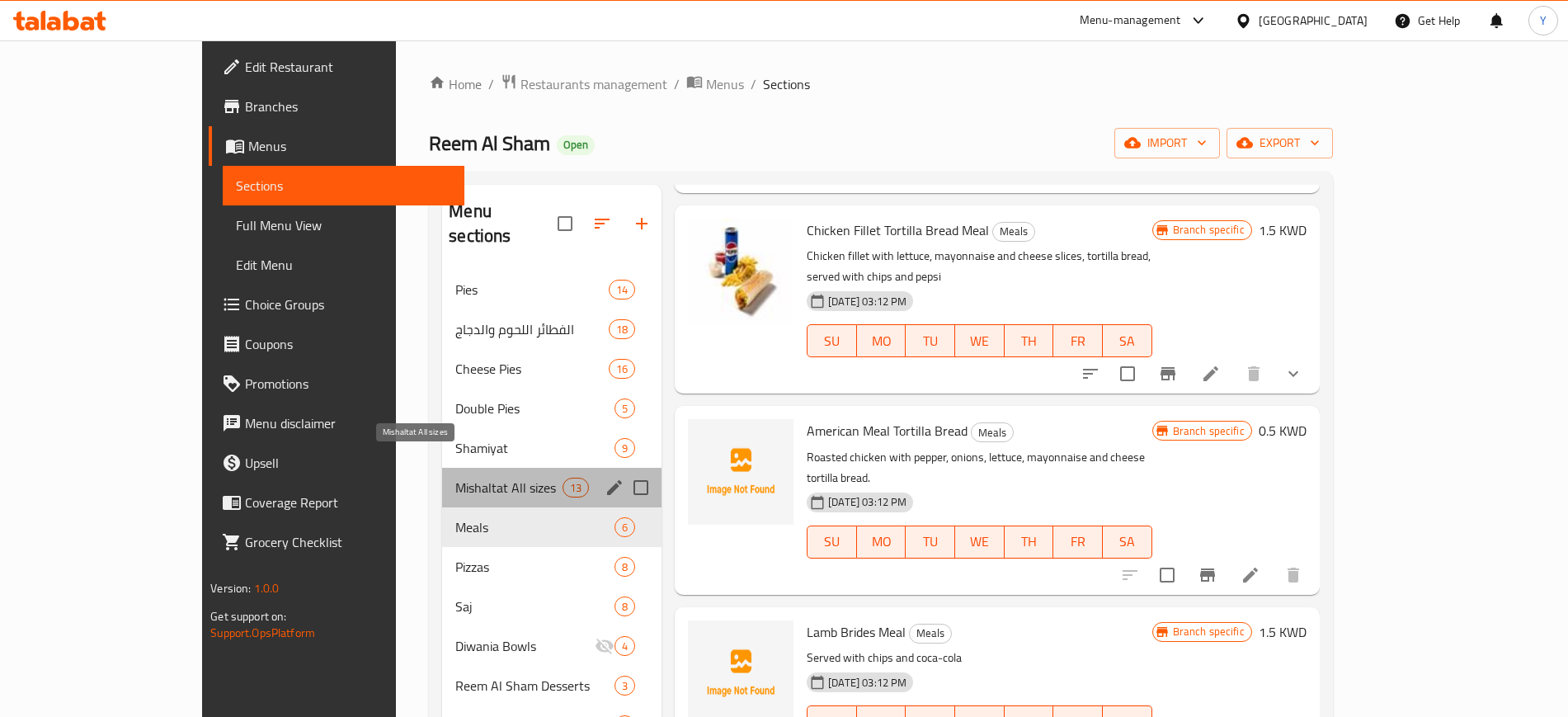
click at [455, 478] on span "Mishaltat All sizes" at bounding box center [508, 487] width 107 height 20
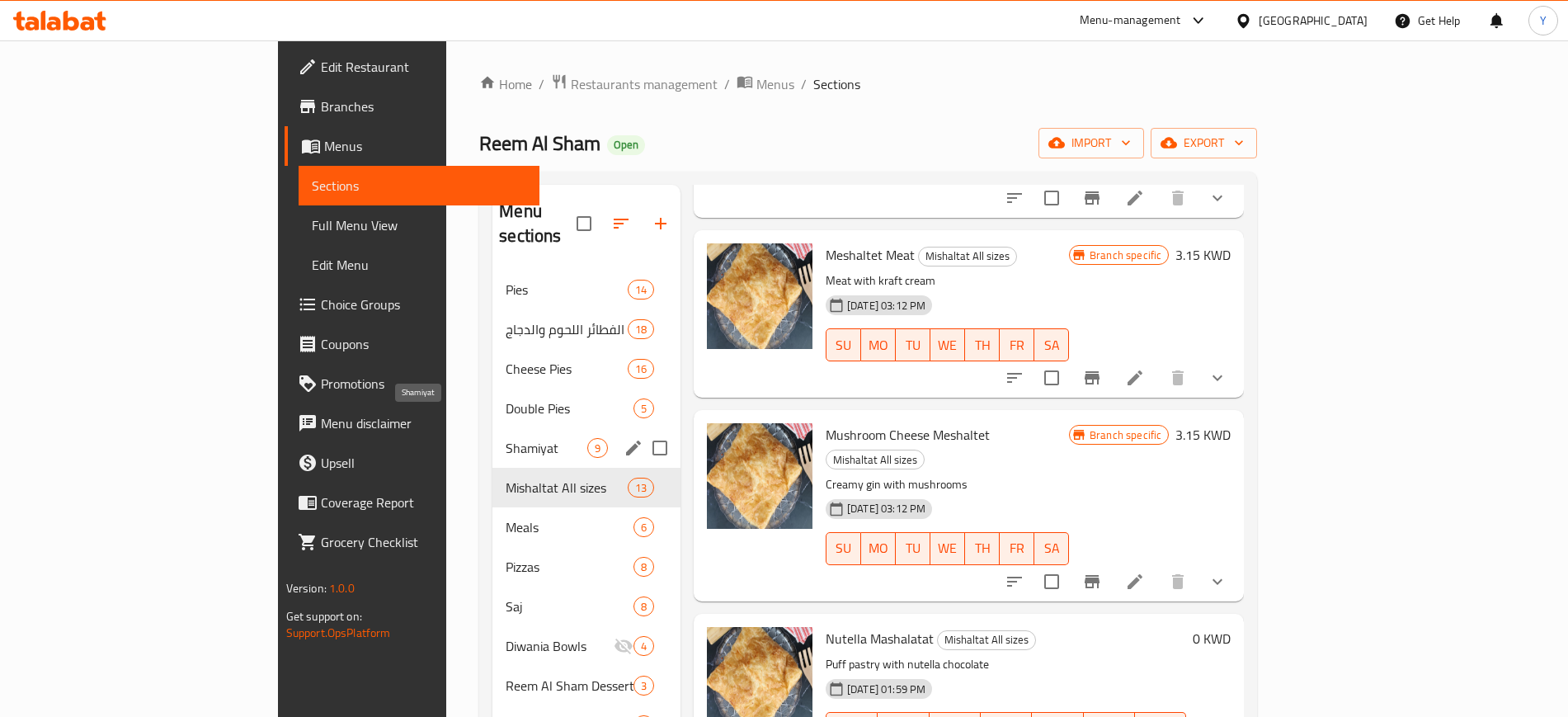
click at [506, 438] on span "Shamiyat" at bounding box center [547, 448] width 82 height 20
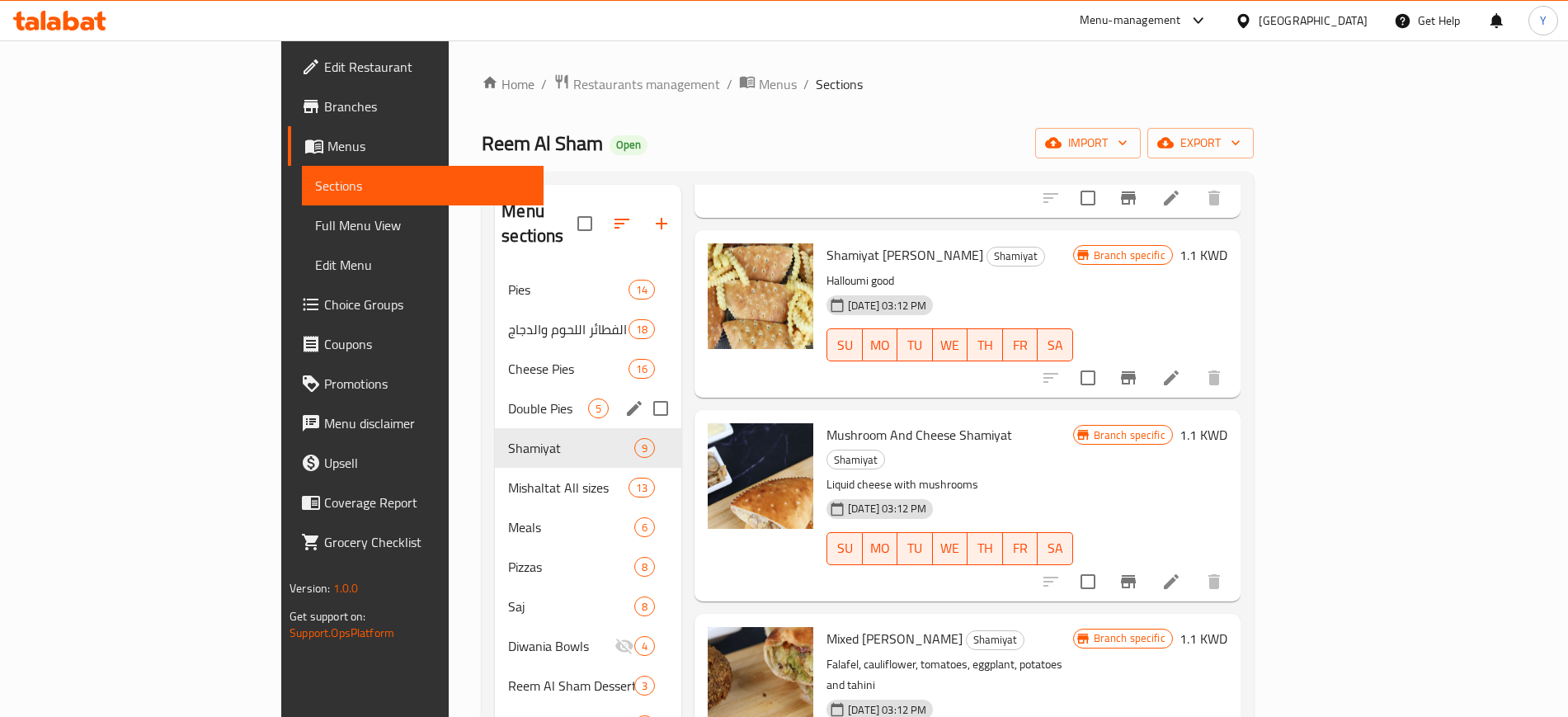
click at [495, 398] on div "Double Pies 5" at bounding box center [588, 408] width 186 height 39
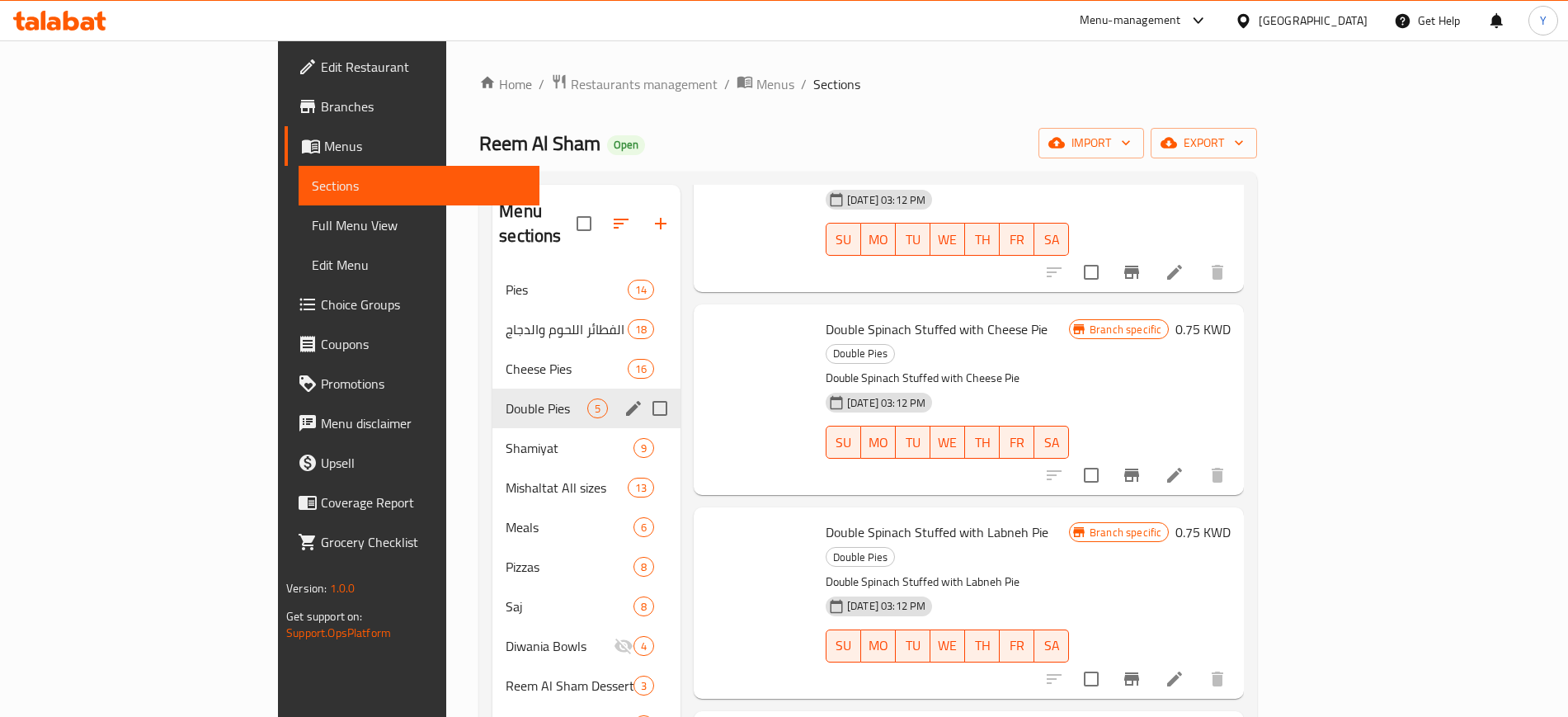
scroll to position [225, 0]
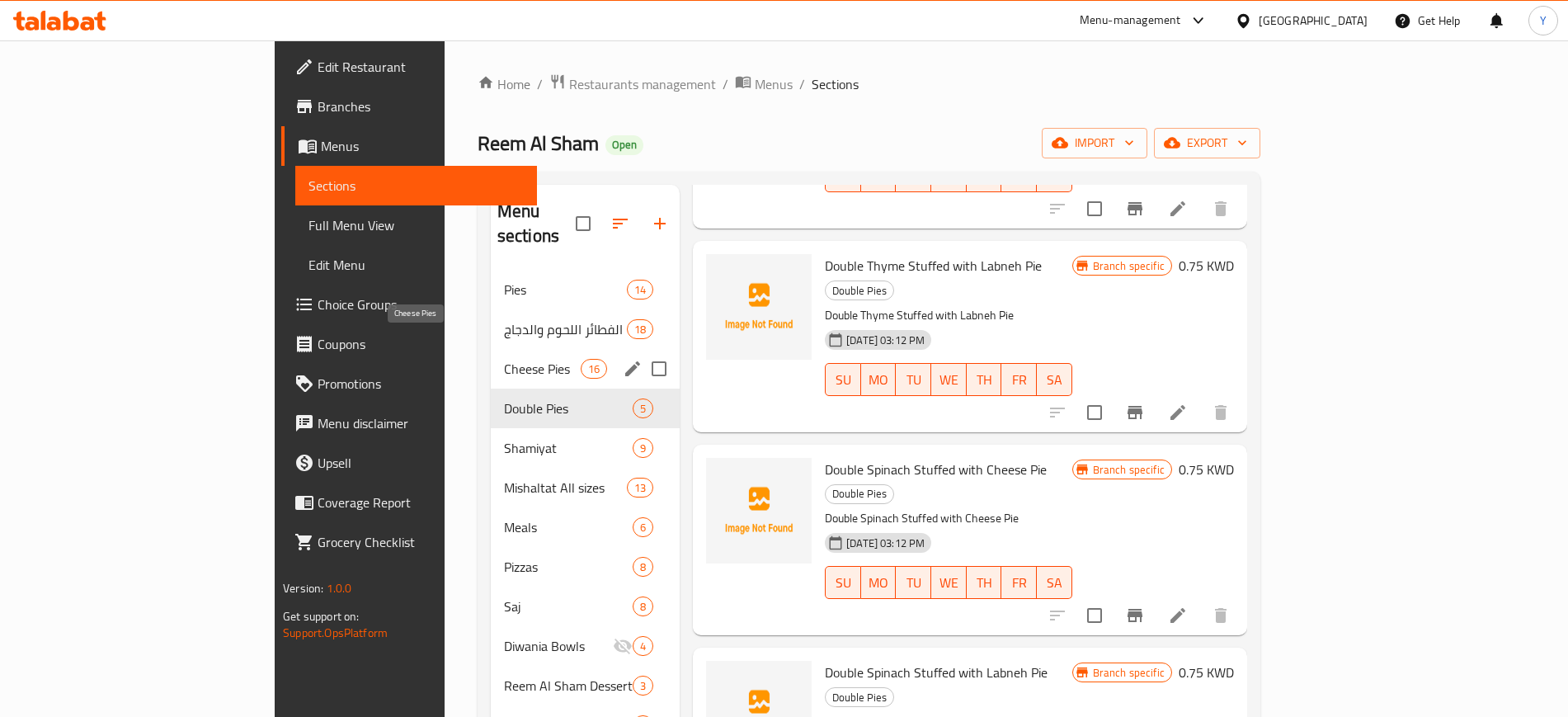
click at [504, 359] on span "Cheese Pies" at bounding box center [542, 369] width 77 height 20
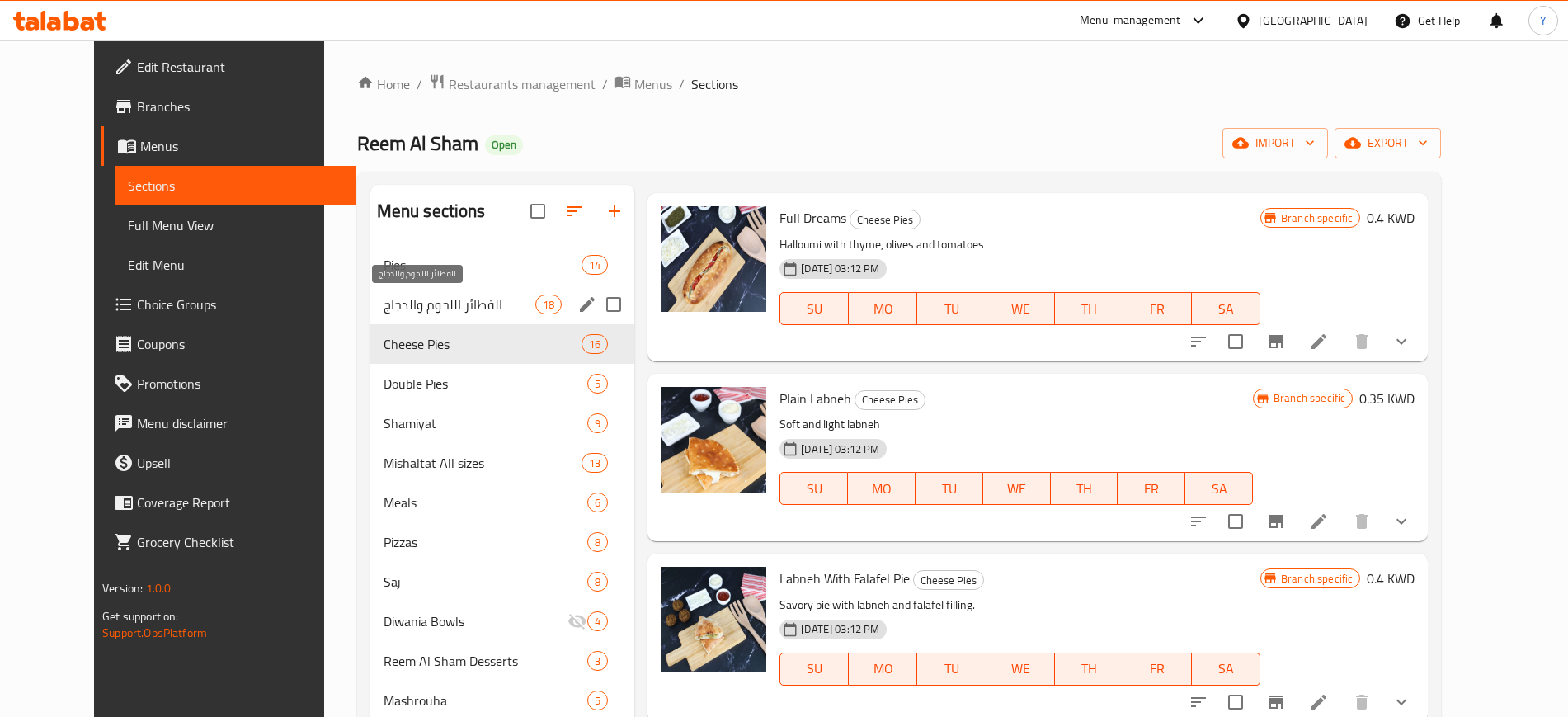
click at [424, 296] on span "الفطائر اللحوم والدجاج" at bounding box center [459, 304] width 152 height 20
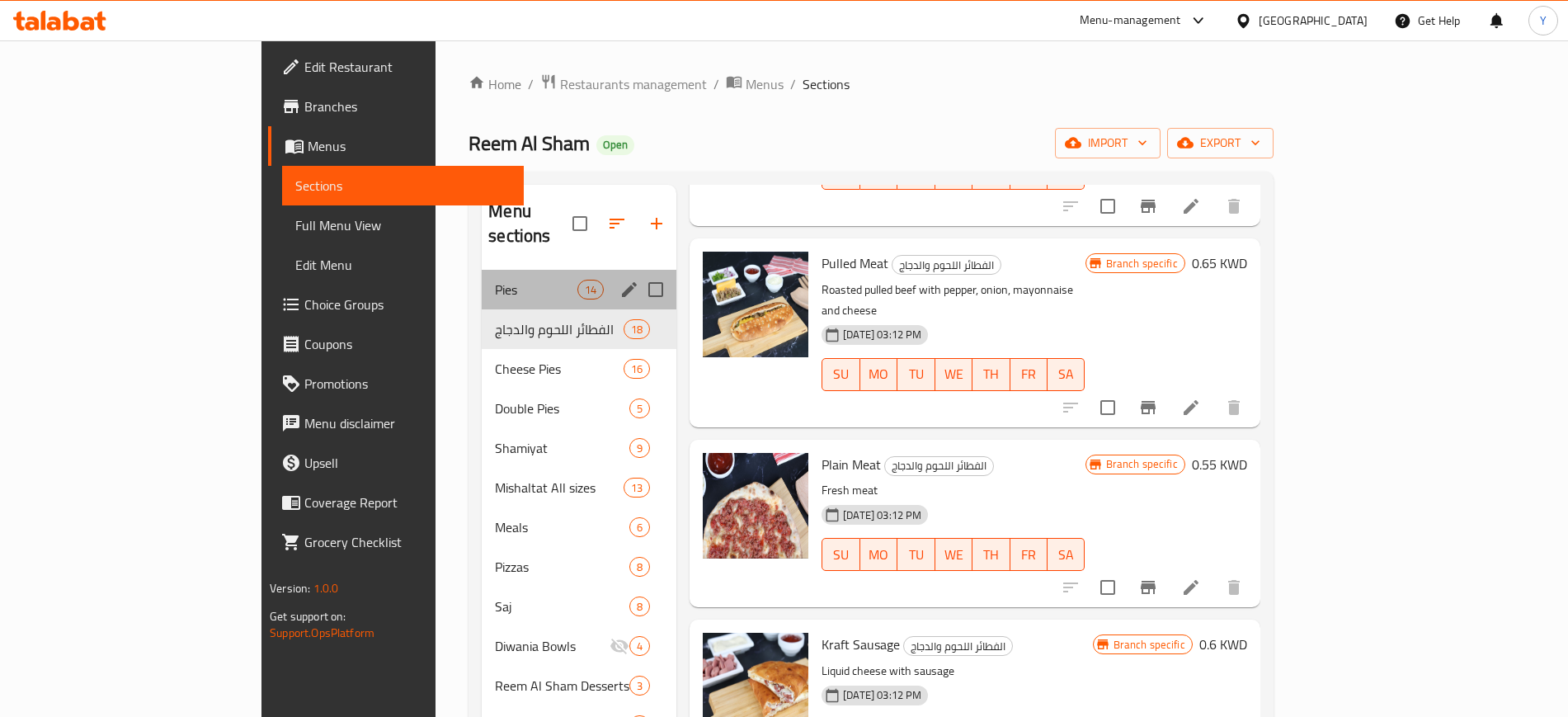
click at [482, 270] on div "Pies 14" at bounding box center [579, 289] width 195 height 39
